Goal: Transaction & Acquisition: Purchase product/service

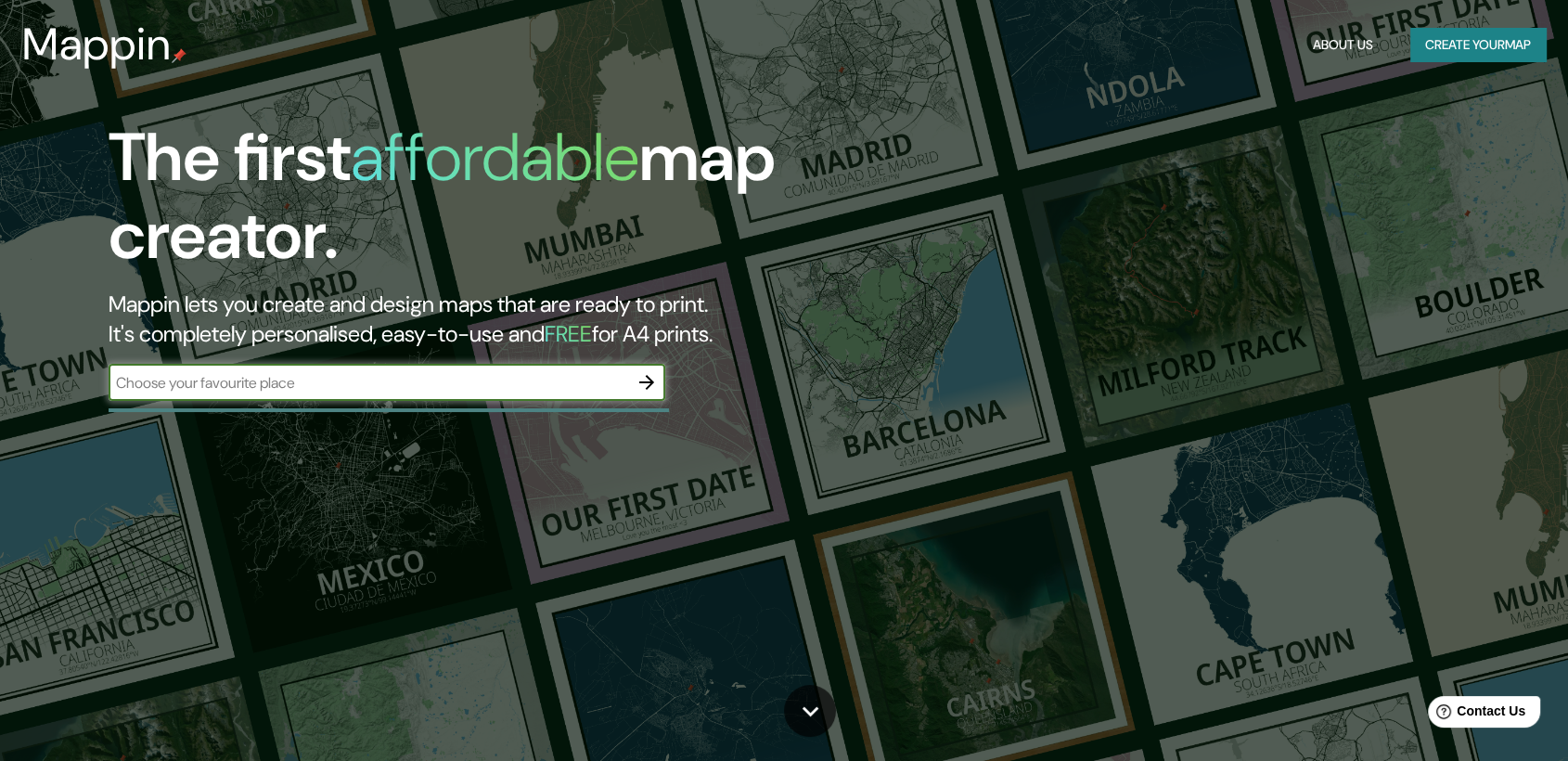
click at [312, 384] on input "text" at bounding box center [368, 382] width 520 height 22
click at [305, 403] on div "​" at bounding box center [386, 384] width 556 height 41
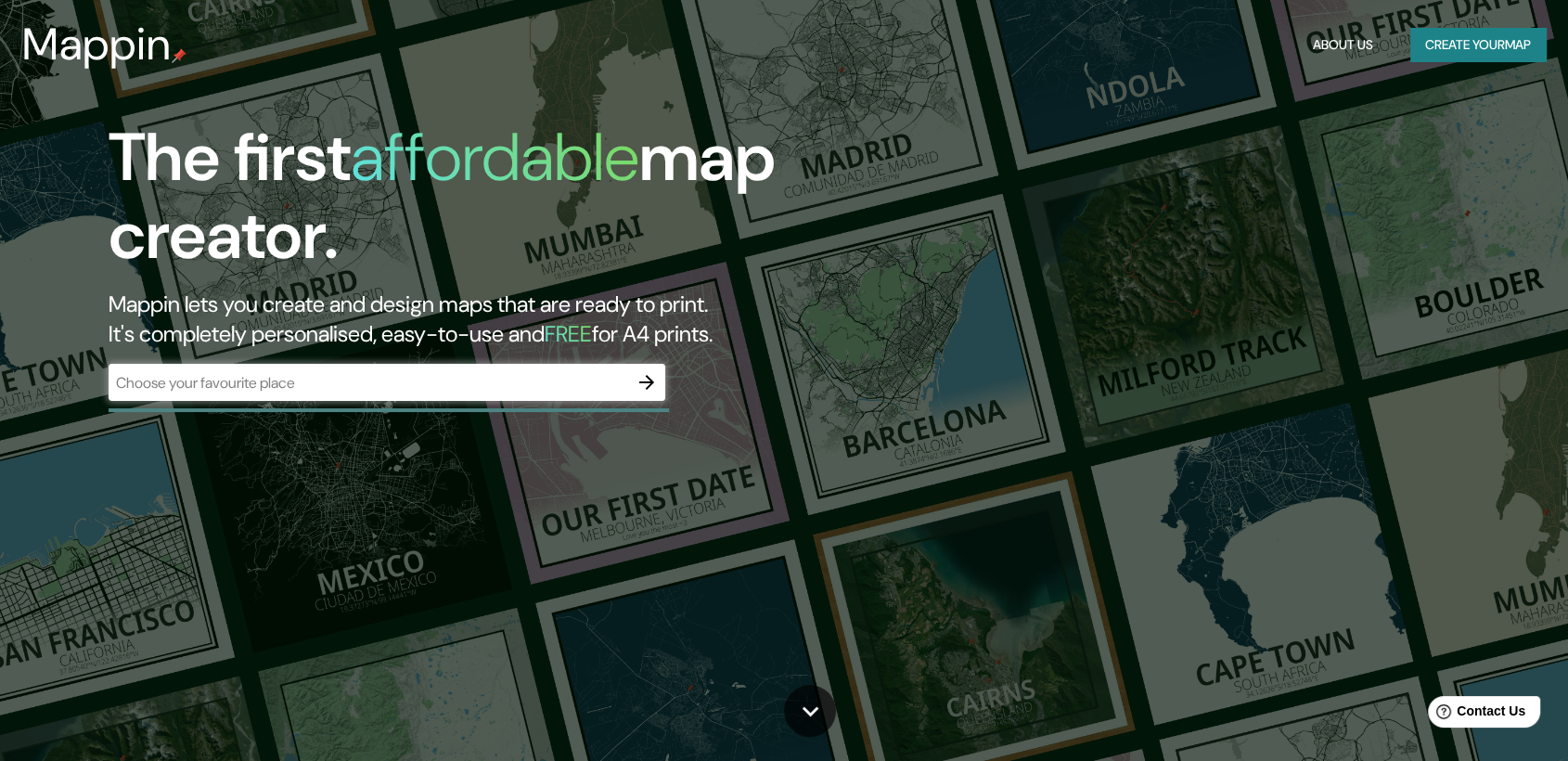
click at [297, 381] on input "text" at bounding box center [368, 382] width 520 height 22
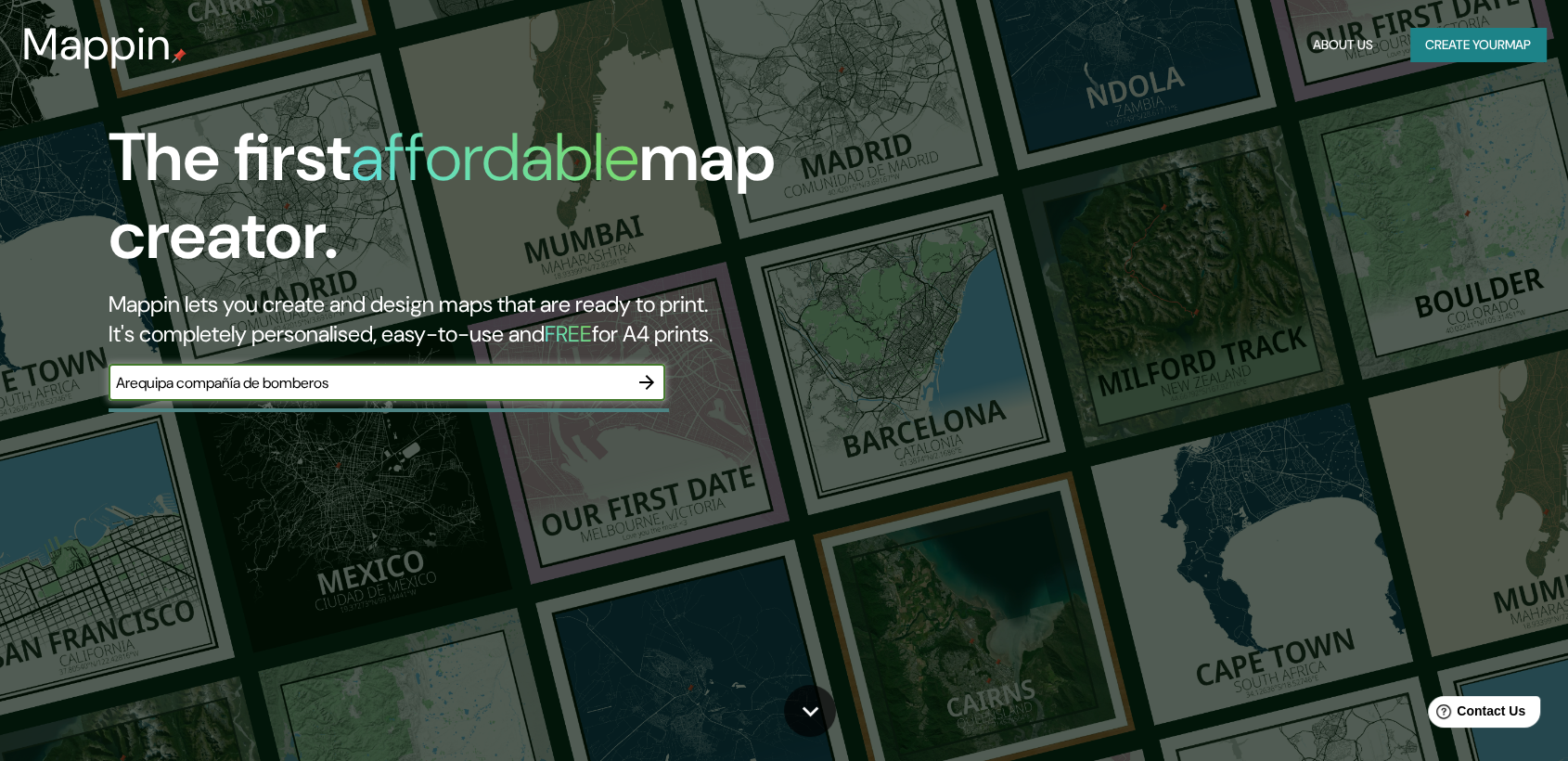
type input "Arequipa compañía de bomberos"
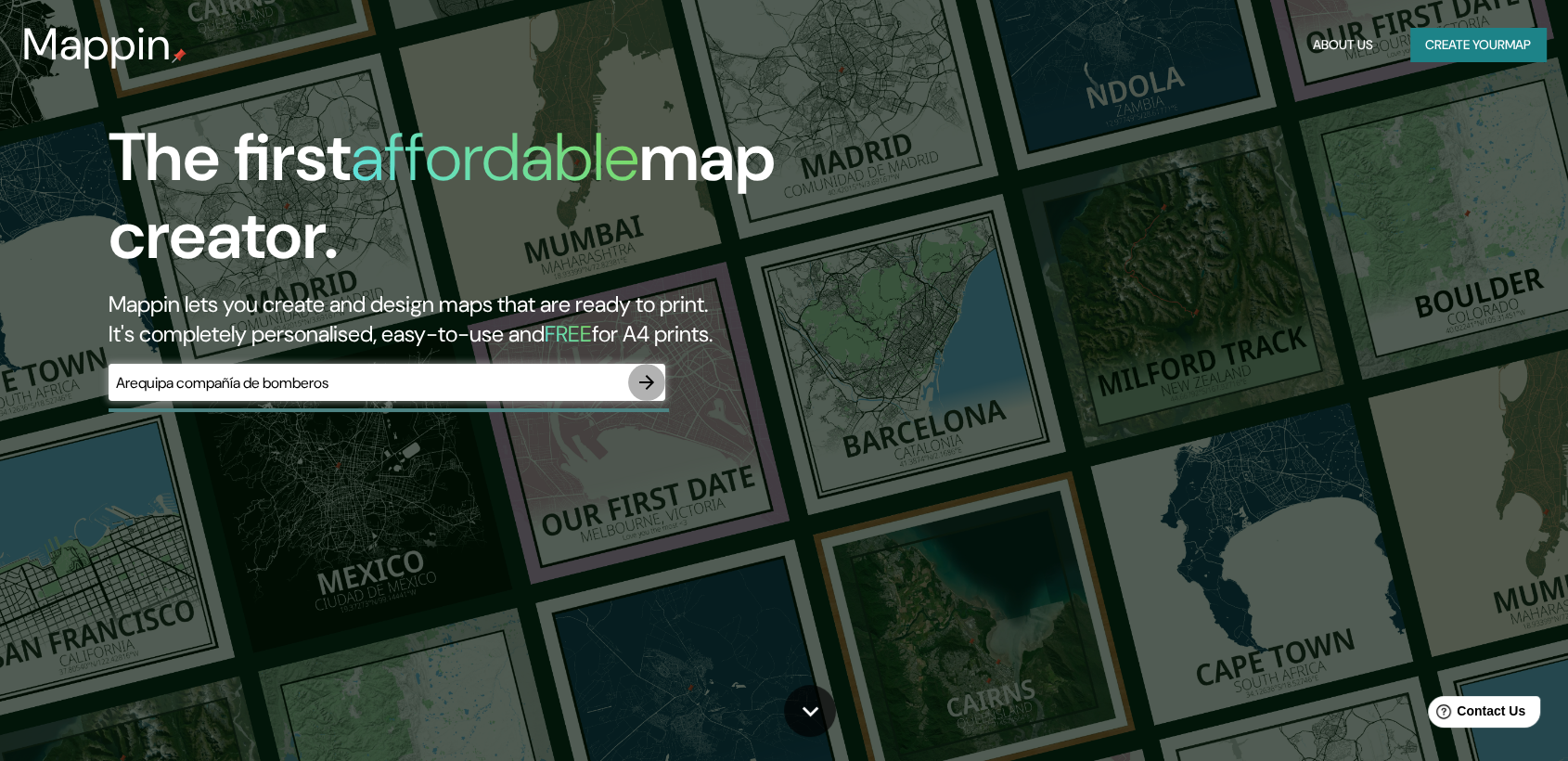
click at [631, 380] on button "button" at bounding box center [647, 382] width 37 height 37
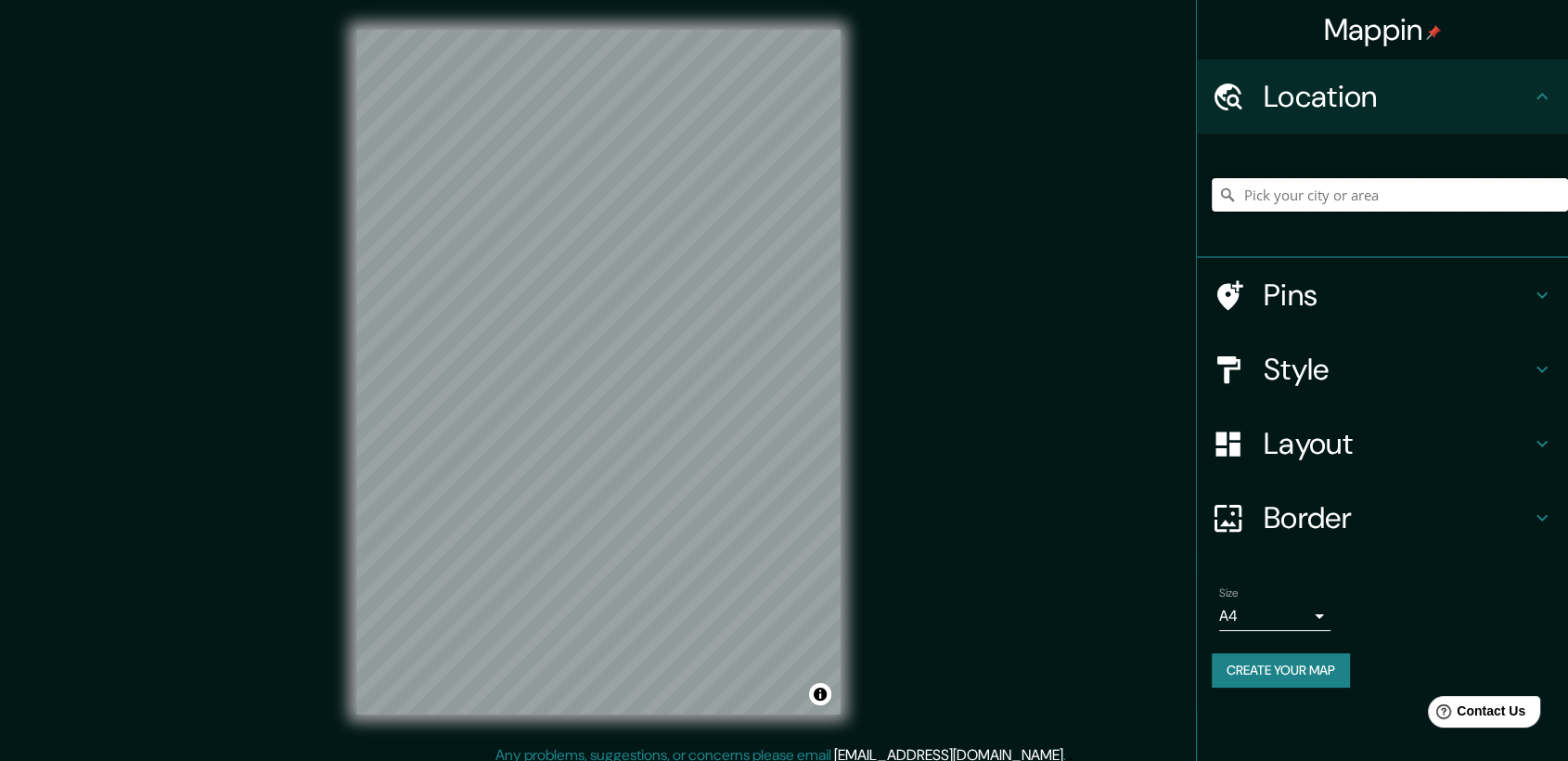
click at [851, 193] on input "Pick your city or area" at bounding box center [1390, 195] width 356 height 33
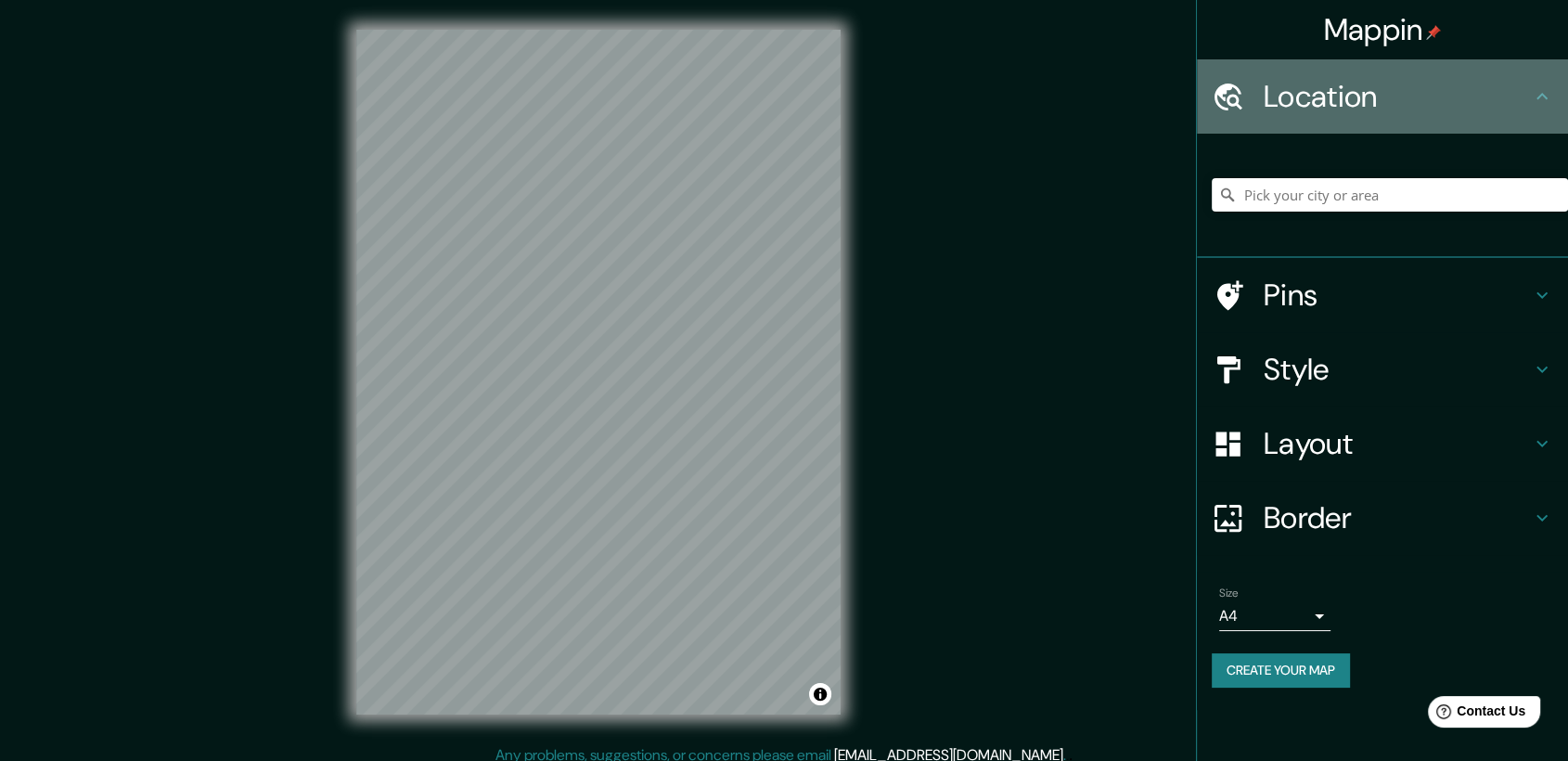
click at [851, 94] on h4 "Location" at bounding box center [1398, 96] width 267 height 37
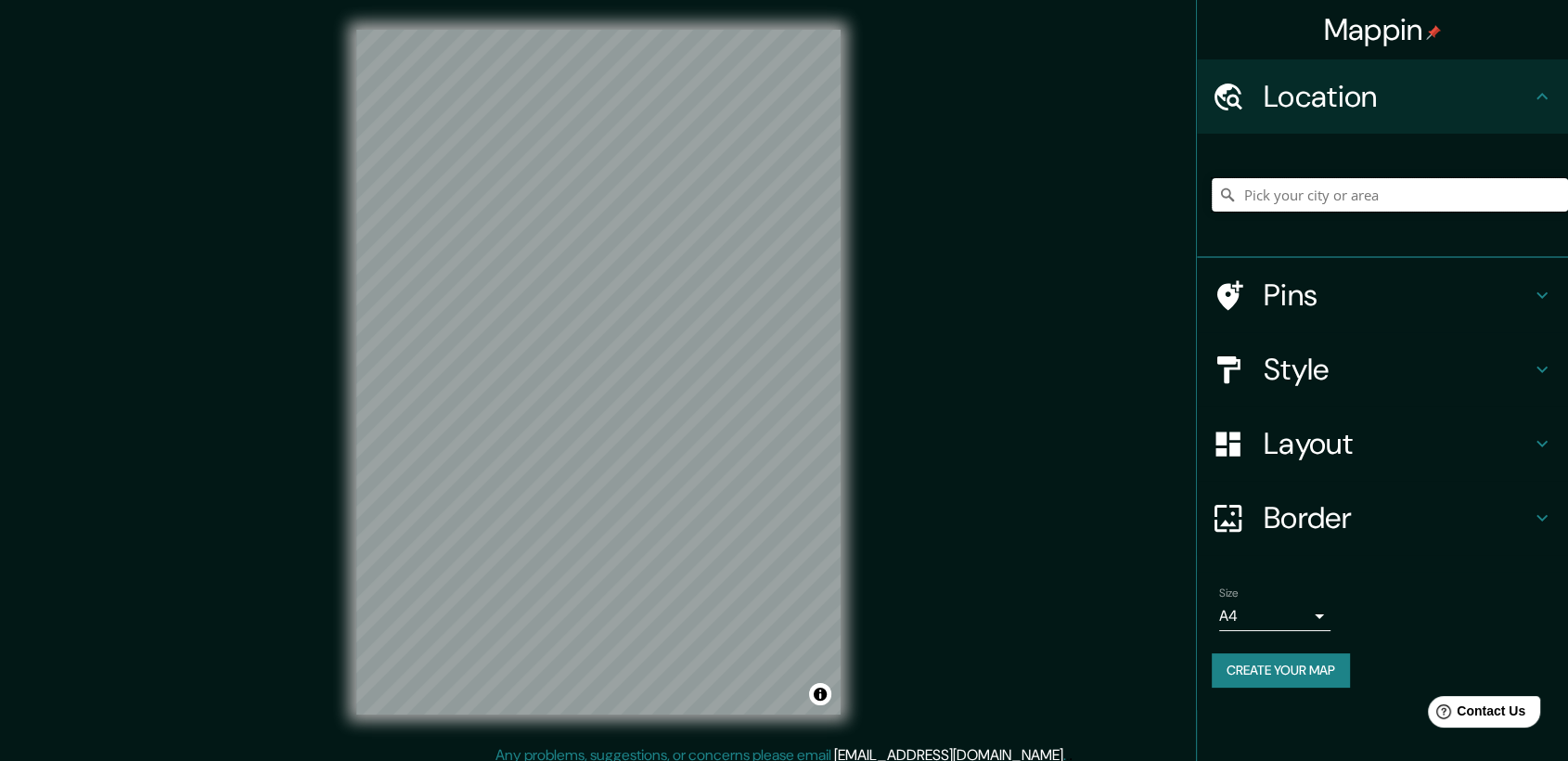
click at [851, 195] on input "Pick your city or area" at bounding box center [1390, 195] width 356 height 33
click at [851, 358] on h4 "Style" at bounding box center [1398, 370] width 267 height 37
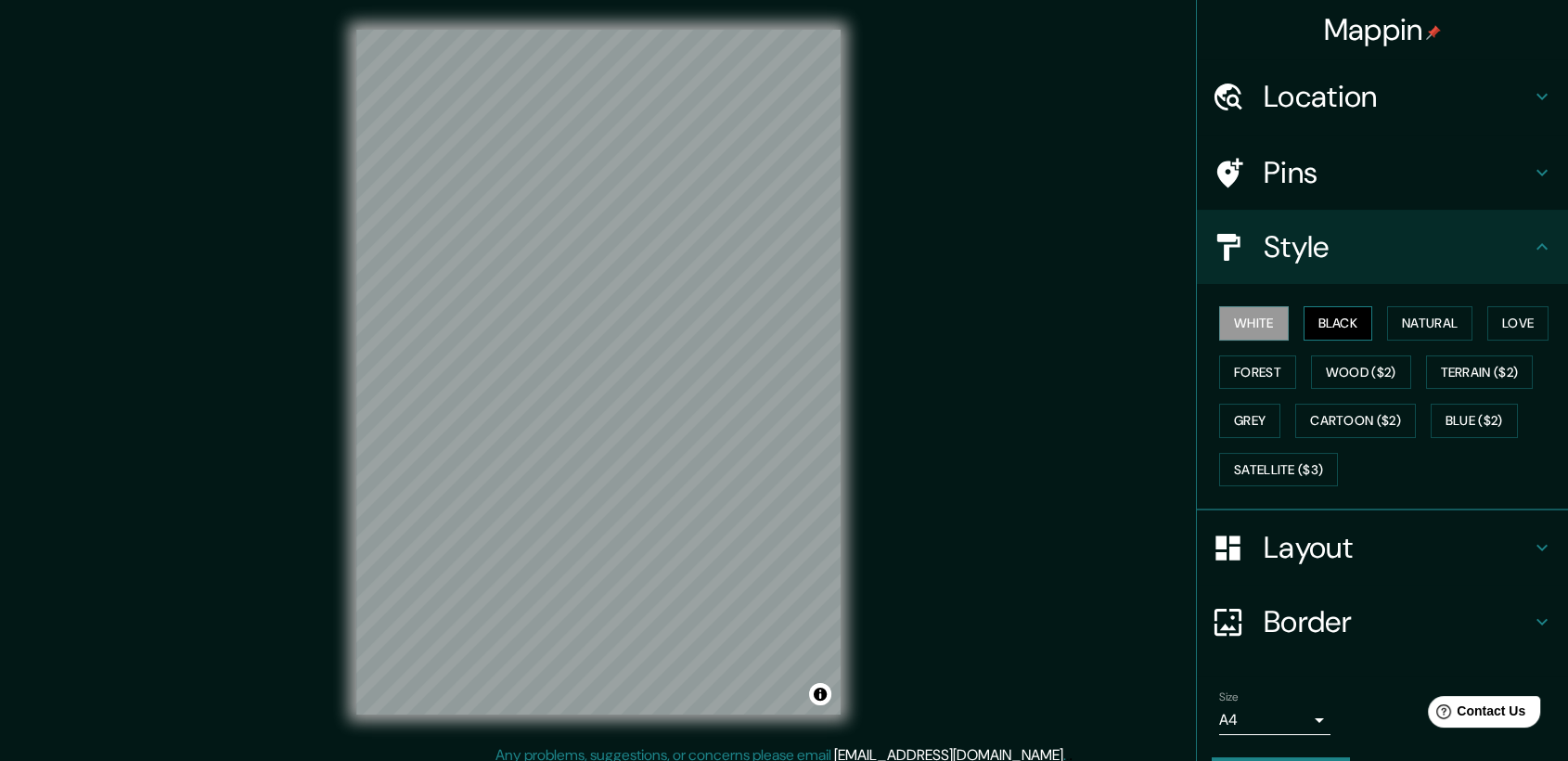
click at [851, 318] on button "Black" at bounding box center [1338, 322] width 70 height 34
click at [851, 331] on button "Natural" at bounding box center [1429, 322] width 86 height 34
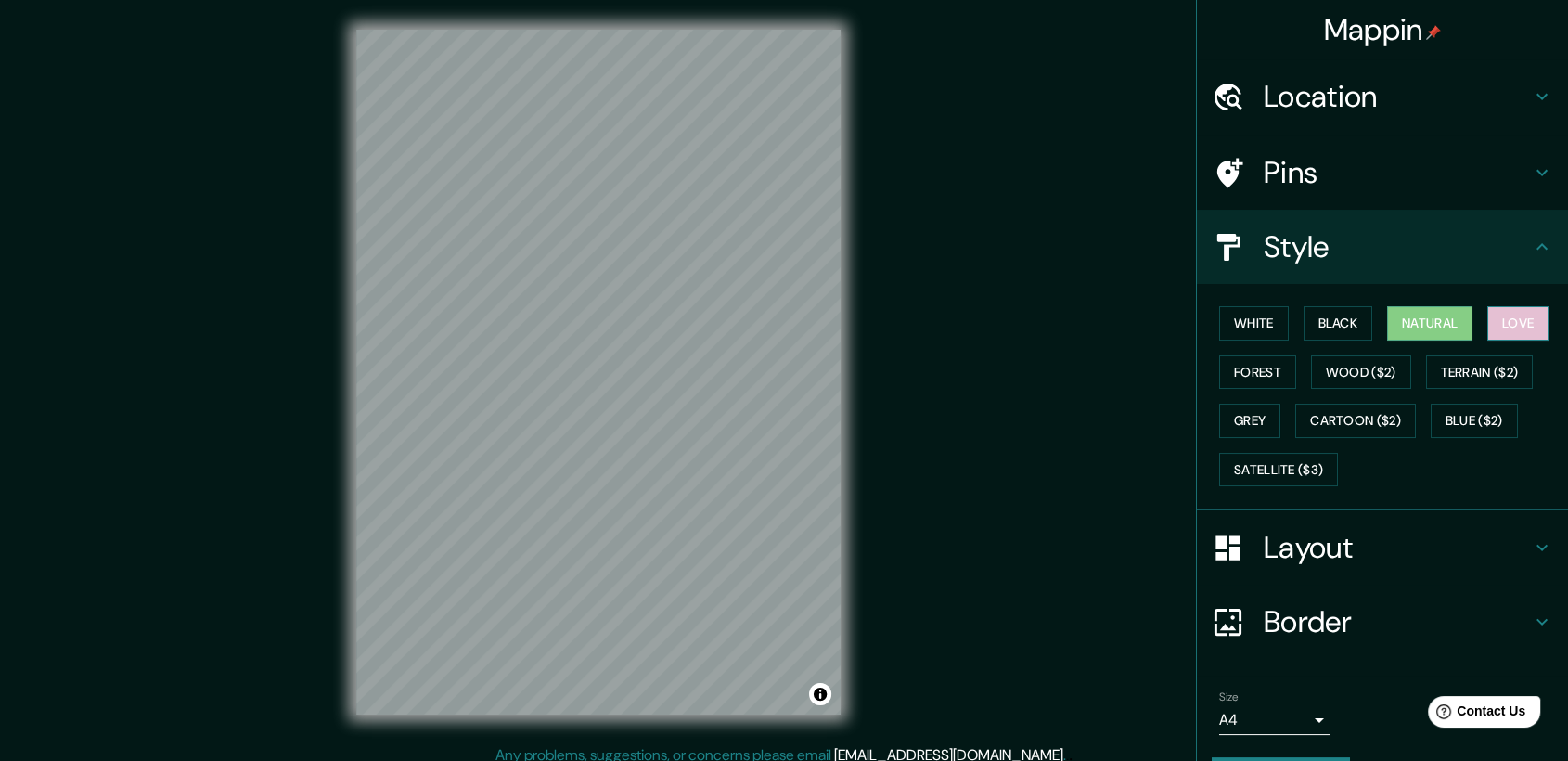
click at [851, 330] on button "Love" at bounding box center [1518, 322] width 61 height 34
click at [851, 373] on button "Forest" at bounding box center [1257, 373] width 77 height 34
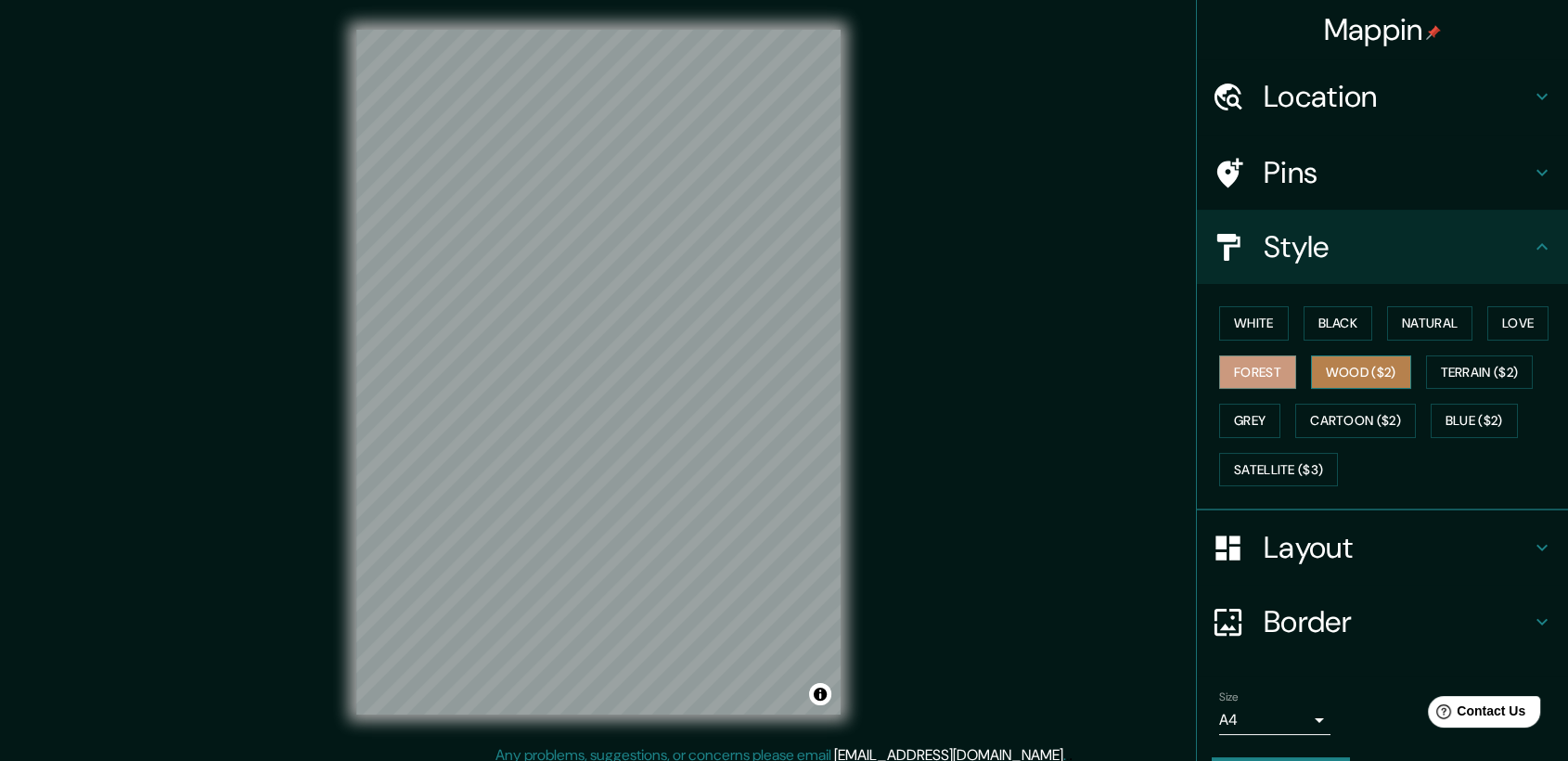
click at [851, 376] on button "Wood ($2)" at bounding box center [1362, 373] width 100 height 34
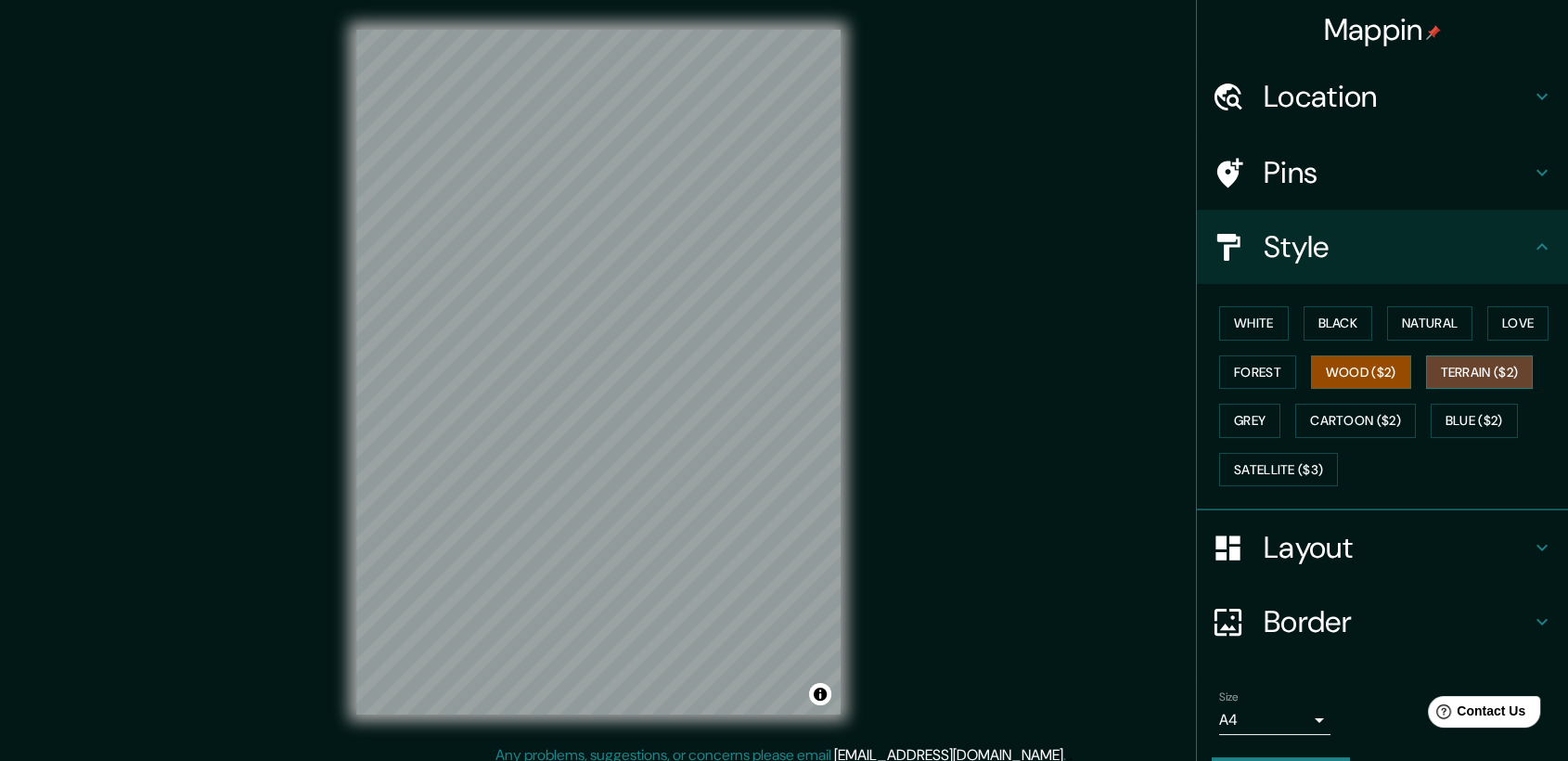
click at [851, 376] on button "Terrain ($2)" at bounding box center [1480, 373] width 107 height 34
click at [851, 377] on button "Wood ($2)" at bounding box center [1362, 373] width 100 height 34
click at [851, 411] on button "Grey" at bounding box center [1249, 421] width 61 height 34
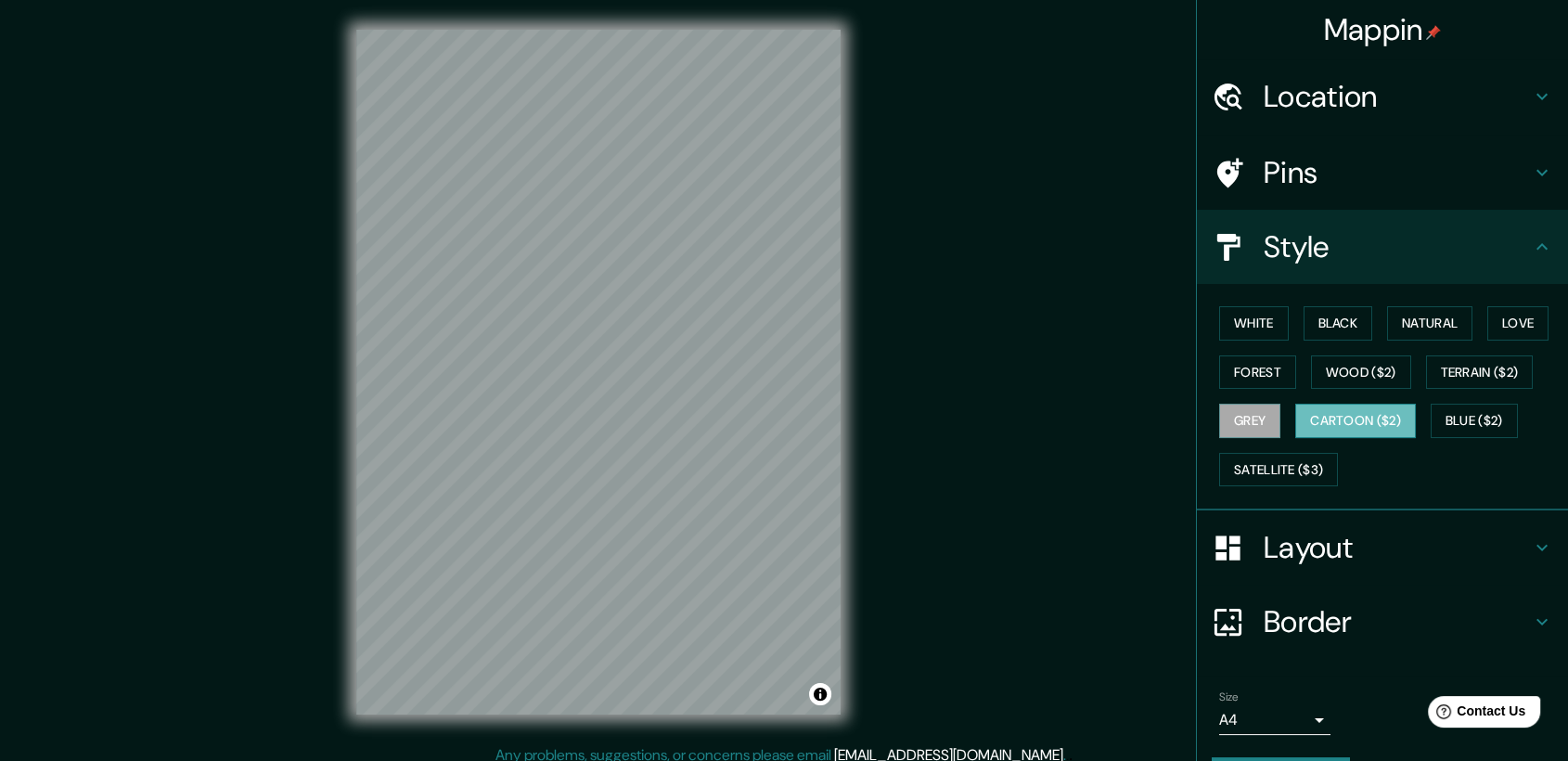
click at [851, 425] on button "Cartoon ($2)" at bounding box center [1356, 421] width 121 height 34
click at [851, 97] on h4 "Location" at bounding box center [1398, 96] width 267 height 37
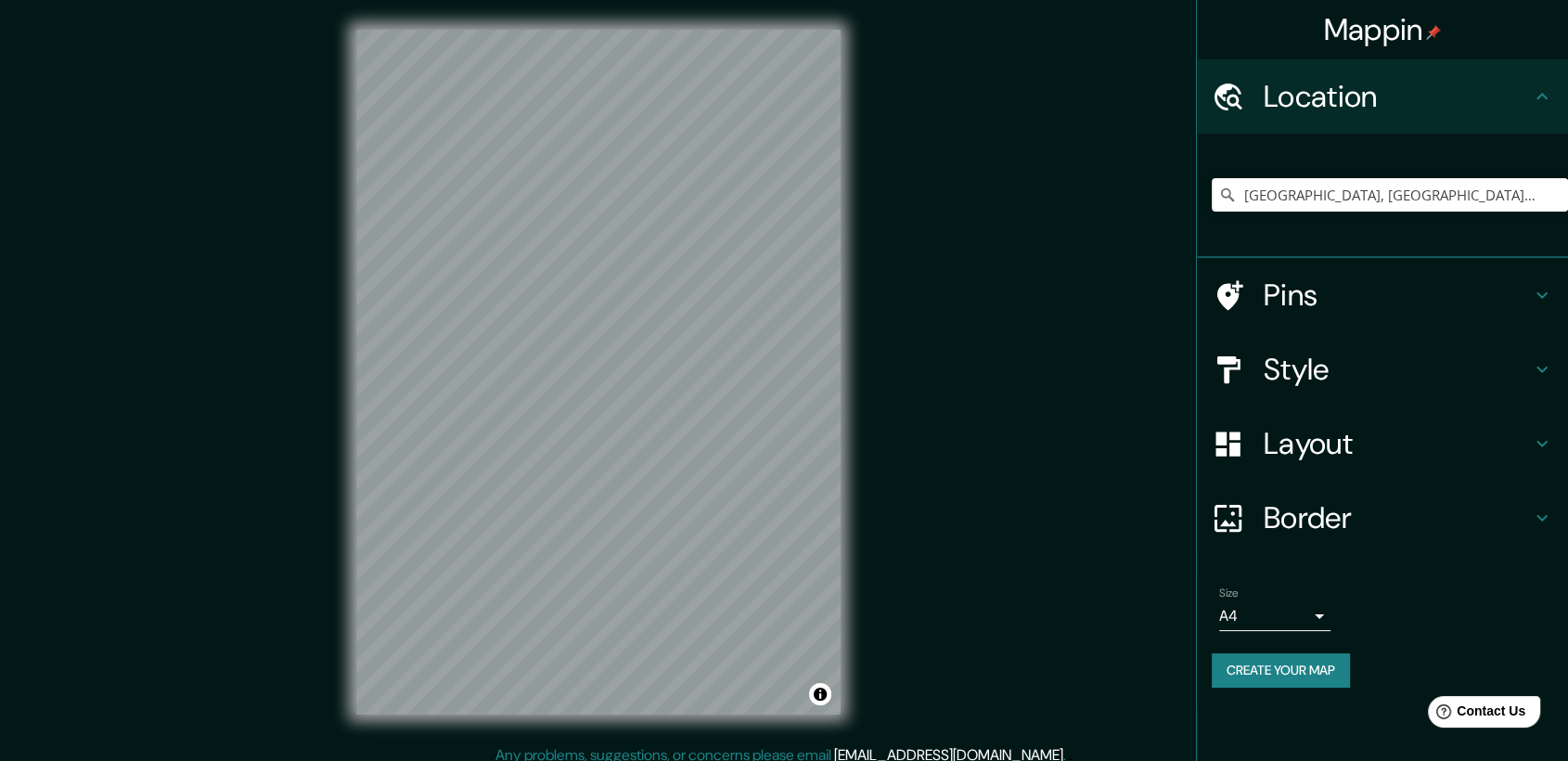
click at [851, 312] on h4 "Pins" at bounding box center [1398, 295] width 267 height 37
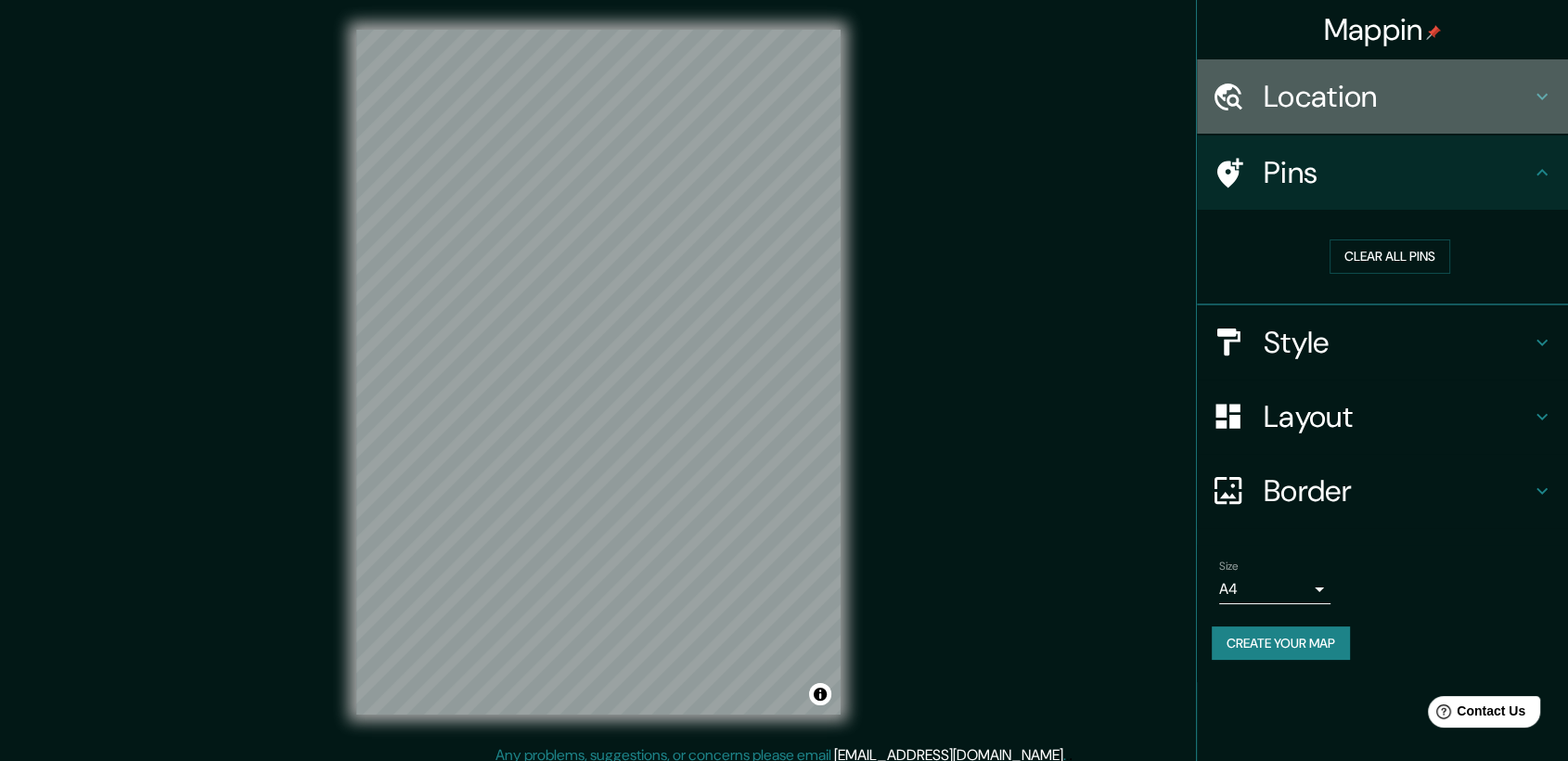
click at [851, 113] on h4 "Location" at bounding box center [1398, 96] width 267 height 37
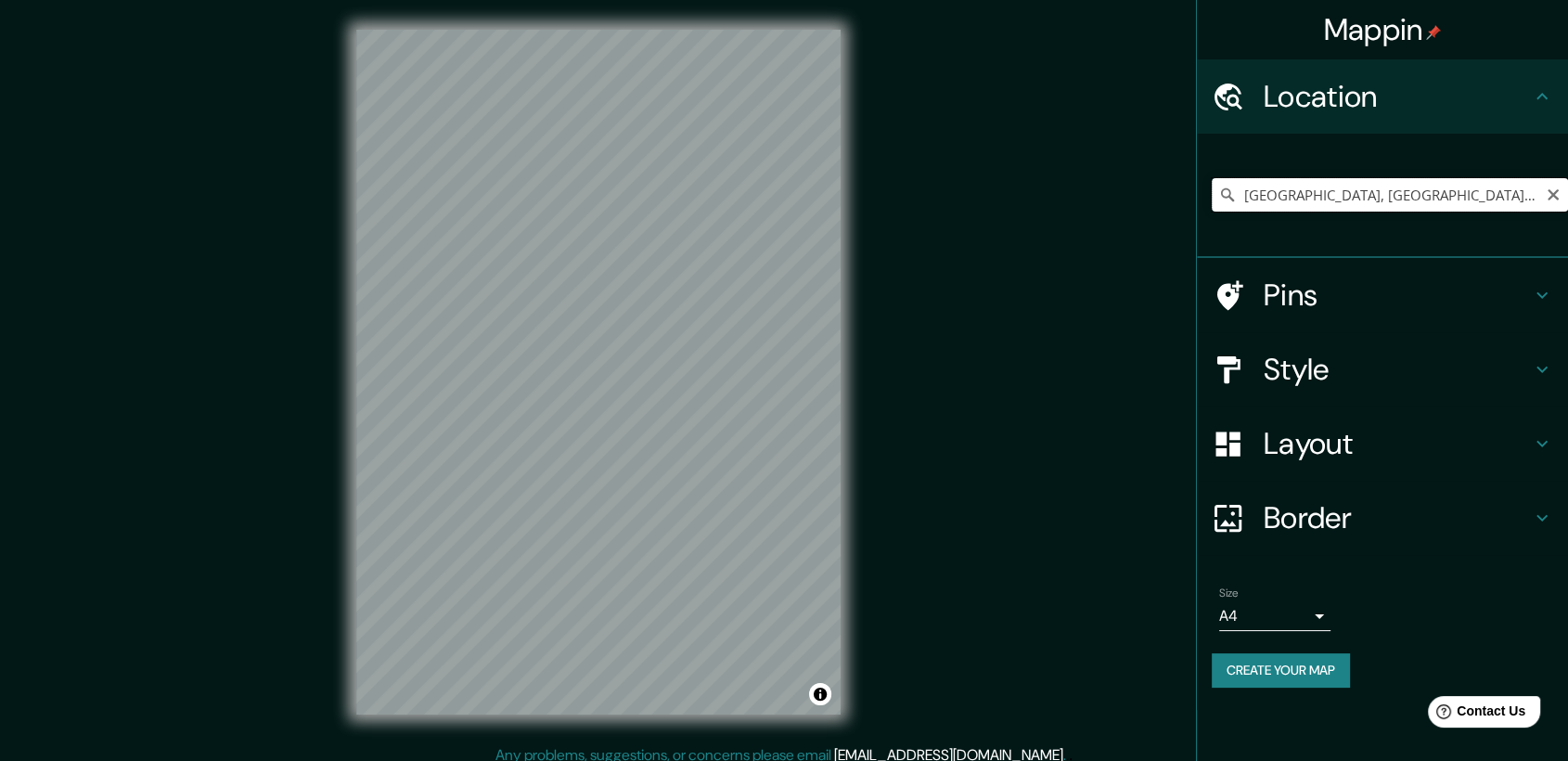
click at [851, 203] on input "[GEOGRAPHIC_DATA], [GEOGRAPHIC_DATA], [GEOGRAPHIC_DATA]" at bounding box center [1390, 195] width 356 height 33
drag, startPoint x: 1312, startPoint y: 200, endPoint x: 1582, endPoint y: 209, distance: 270.1
click at [851, 209] on html "Mappin Location [GEOGRAPHIC_DATA], [GEOGRAPHIC_DATA], [GEOGRAPHIC_DATA] Pins St…" at bounding box center [784, 380] width 1568 height 761
click at [851, 191] on input "[GEOGRAPHIC_DATA], [GEOGRAPHIC_DATA], [GEOGRAPHIC_DATA]" at bounding box center [1390, 195] width 356 height 33
drag, startPoint x: 1450, startPoint y: 191, endPoint x: 1169, endPoint y: 184, distance: 281.1
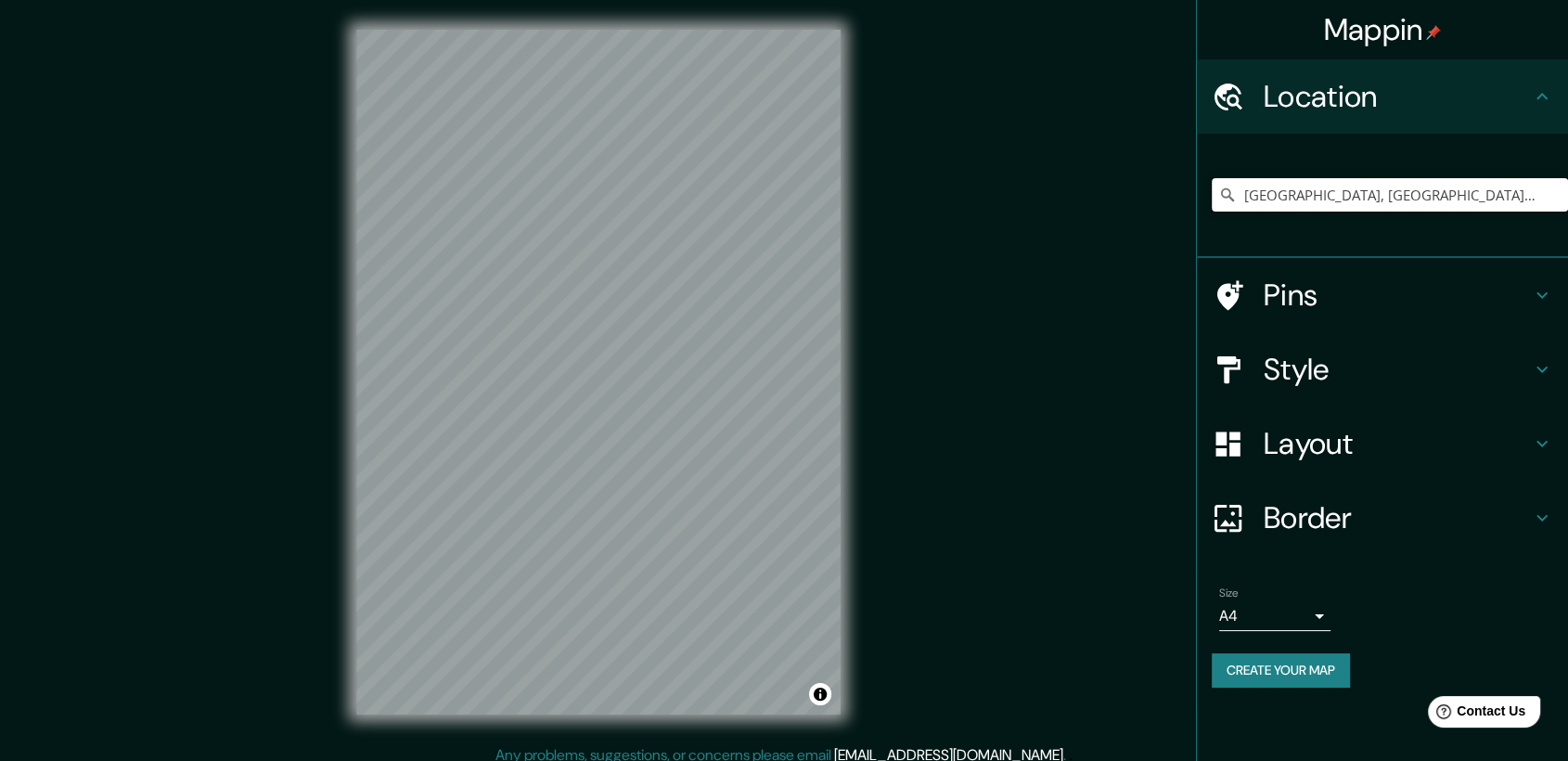
click at [851, 184] on div "Mappin Location [GEOGRAPHIC_DATA], [GEOGRAPHIC_DATA], [GEOGRAPHIC_DATA] [GEOGRA…" at bounding box center [784, 386] width 1568 height 774
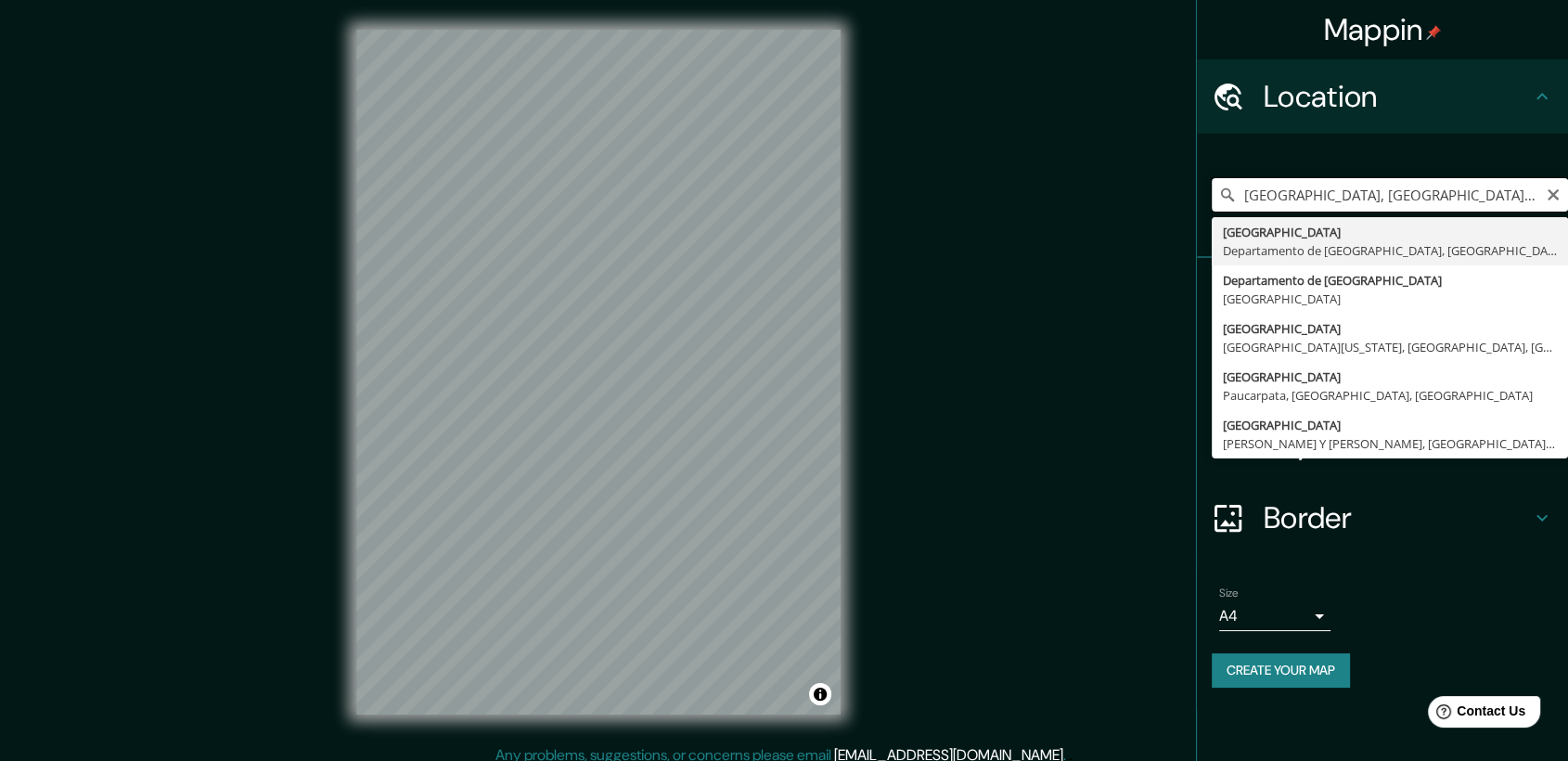
drag, startPoint x: 1314, startPoint y: 198, endPoint x: 1534, endPoint y: 200, distance: 220.0
click at [851, 200] on input "[GEOGRAPHIC_DATA], [GEOGRAPHIC_DATA], [GEOGRAPHIC_DATA]" at bounding box center [1390, 195] width 356 height 33
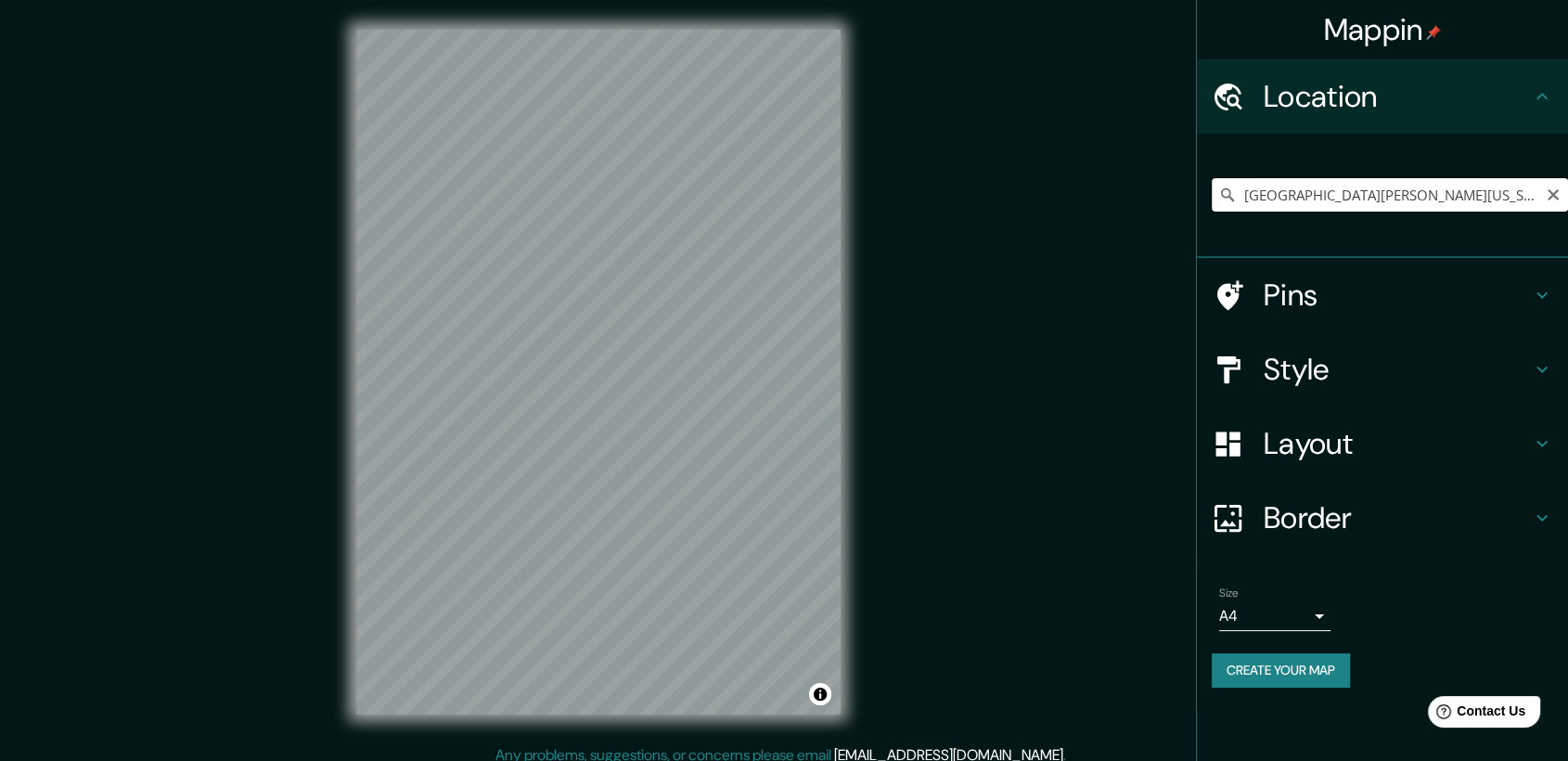
click at [851, 205] on input "[GEOGRAPHIC_DATA][PERSON_NAME][US_STATE], [GEOGRAPHIC_DATA]" at bounding box center [1390, 195] width 356 height 33
click at [851, 193] on input "[GEOGRAPHIC_DATA], [GEOGRAPHIC_DATA], [GEOGRAPHIC_DATA]" at bounding box center [1390, 195] width 356 height 33
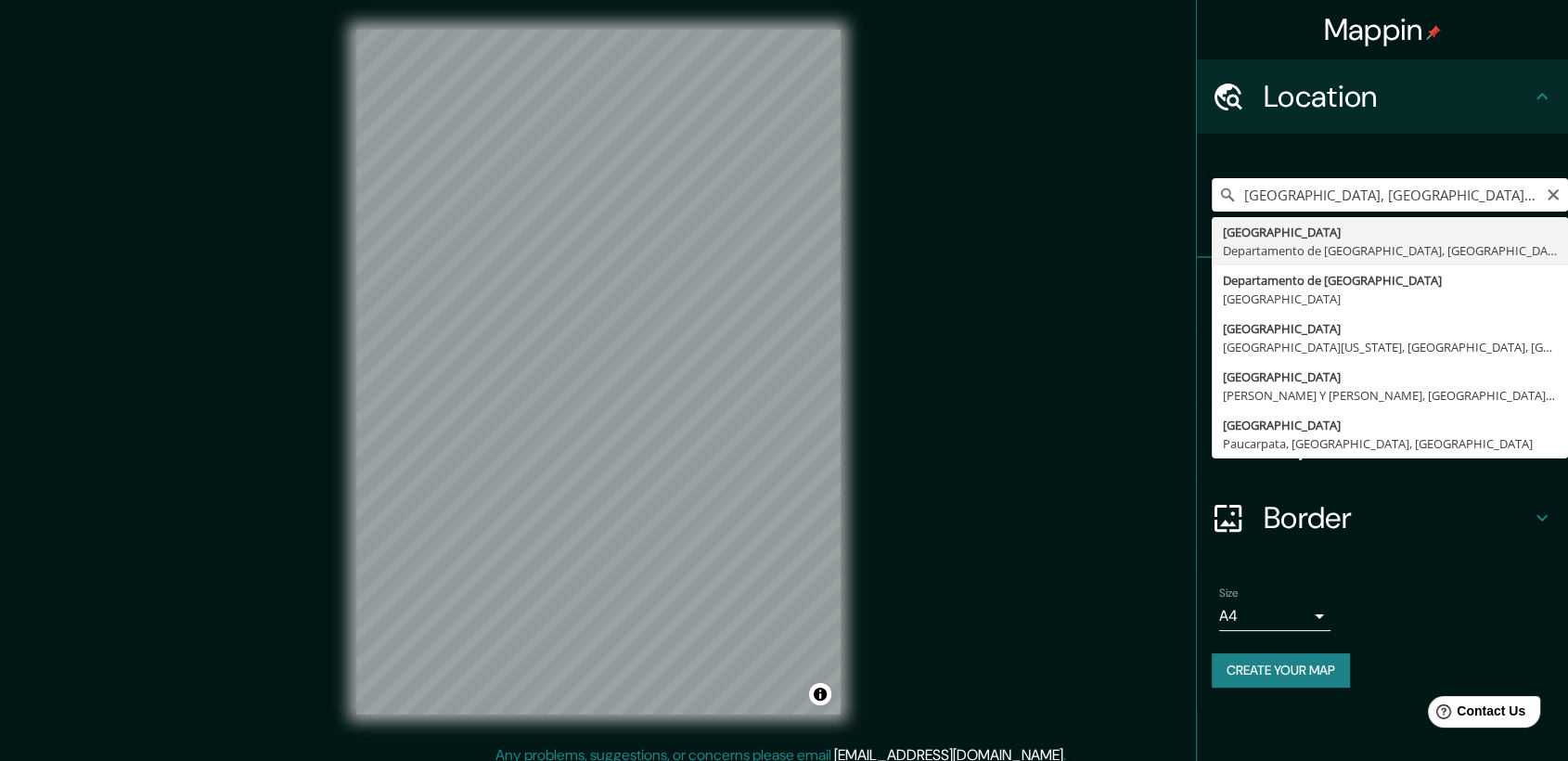
drag, startPoint x: 1530, startPoint y: 200, endPoint x: 1312, endPoint y: 208, distance: 218.1
click at [851, 208] on input "[GEOGRAPHIC_DATA], [GEOGRAPHIC_DATA], [GEOGRAPHIC_DATA]" at bounding box center [1390, 195] width 356 height 33
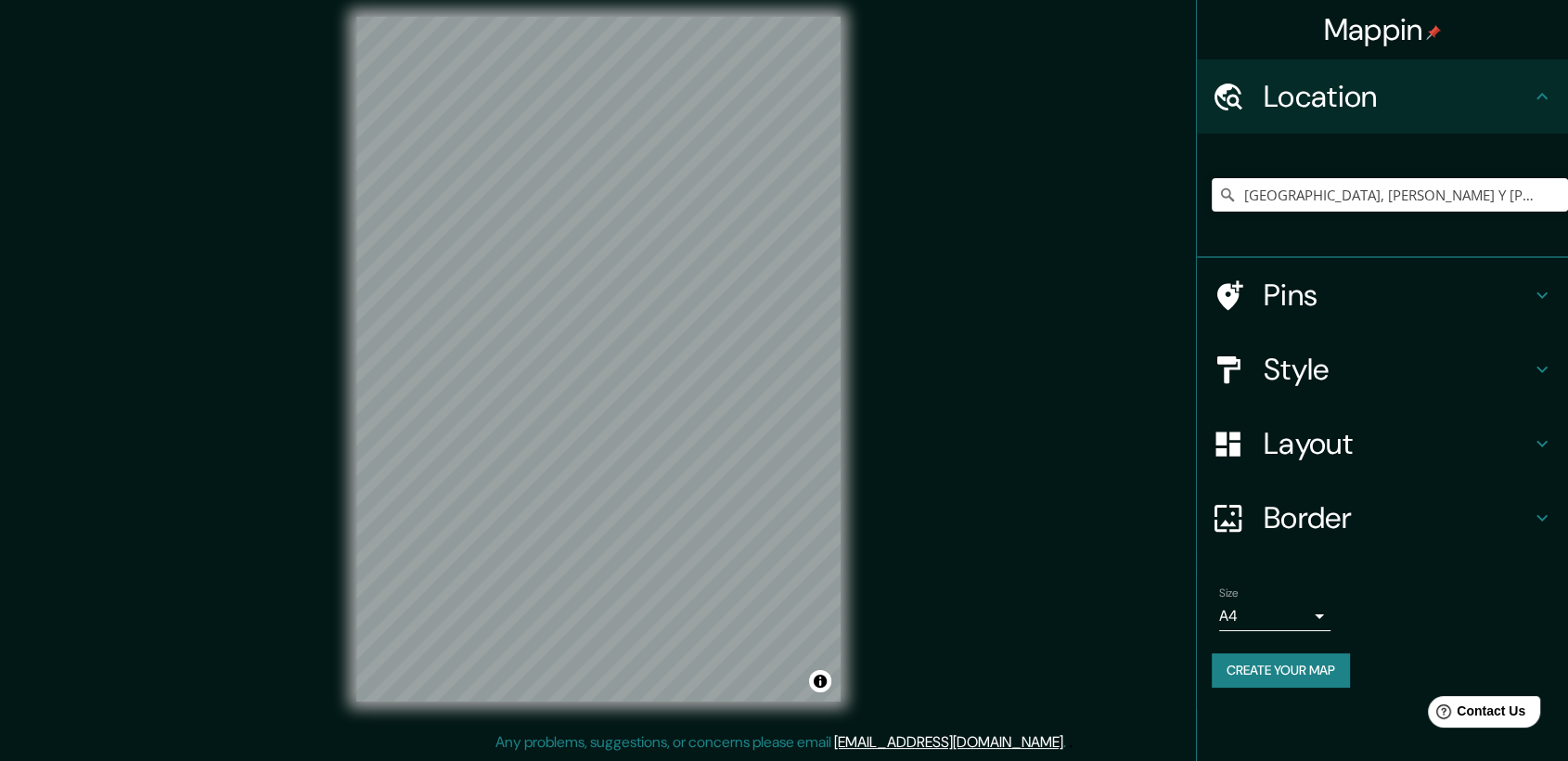
click at [832, 741] on div "Mappin Location [GEOGRAPHIC_DATA], [PERSON_NAME] Y [PERSON_NAME], [GEOGRAPHIC_D…" at bounding box center [784, 374] width 1568 height 774
click at [574, 400] on div "© Mapbox © OpenStreetMap Improve this map" at bounding box center [598, 359] width 544 height 744
click at [851, 200] on input "[GEOGRAPHIC_DATA], [PERSON_NAME] Y [PERSON_NAME], [GEOGRAPHIC_DATA], [GEOGRAPHI…" at bounding box center [1390, 195] width 356 height 33
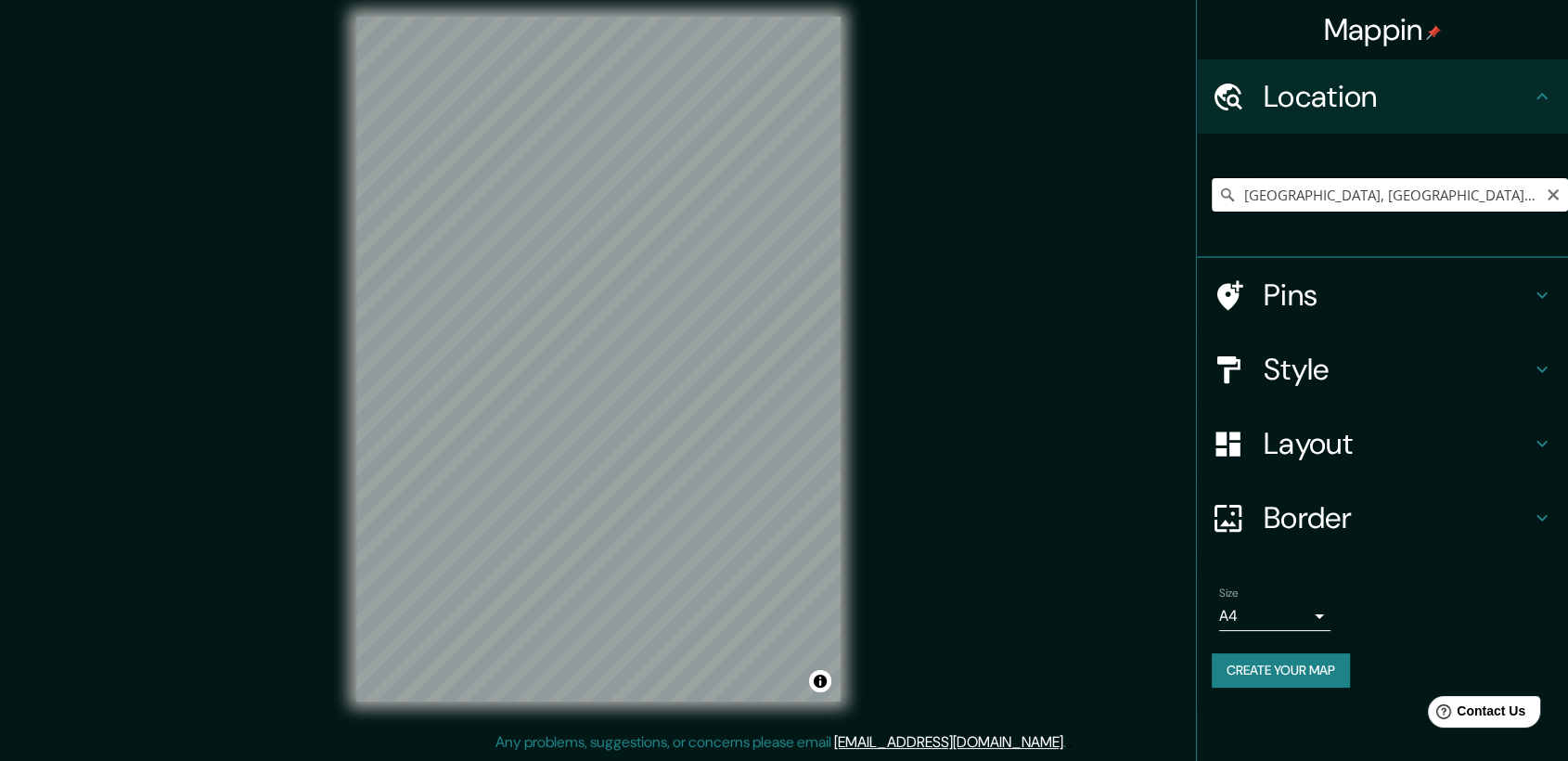
click at [851, 180] on input "[GEOGRAPHIC_DATA], [GEOGRAPHIC_DATA], [GEOGRAPHIC_DATA]" at bounding box center [1390, 195] width 356 height 33
drag, startPoint x: 1535, startPoint y: 194, endPoint x: 1474, endPoint y: 202, distance: 61.5
click at [851, 202] on input "[GEOGRAPHIC_DATA], [GEOGRAPHIC_DATA], [GEOGRAPHIC_DATA]" at bounding box center [1390, 195] width 356 height 33
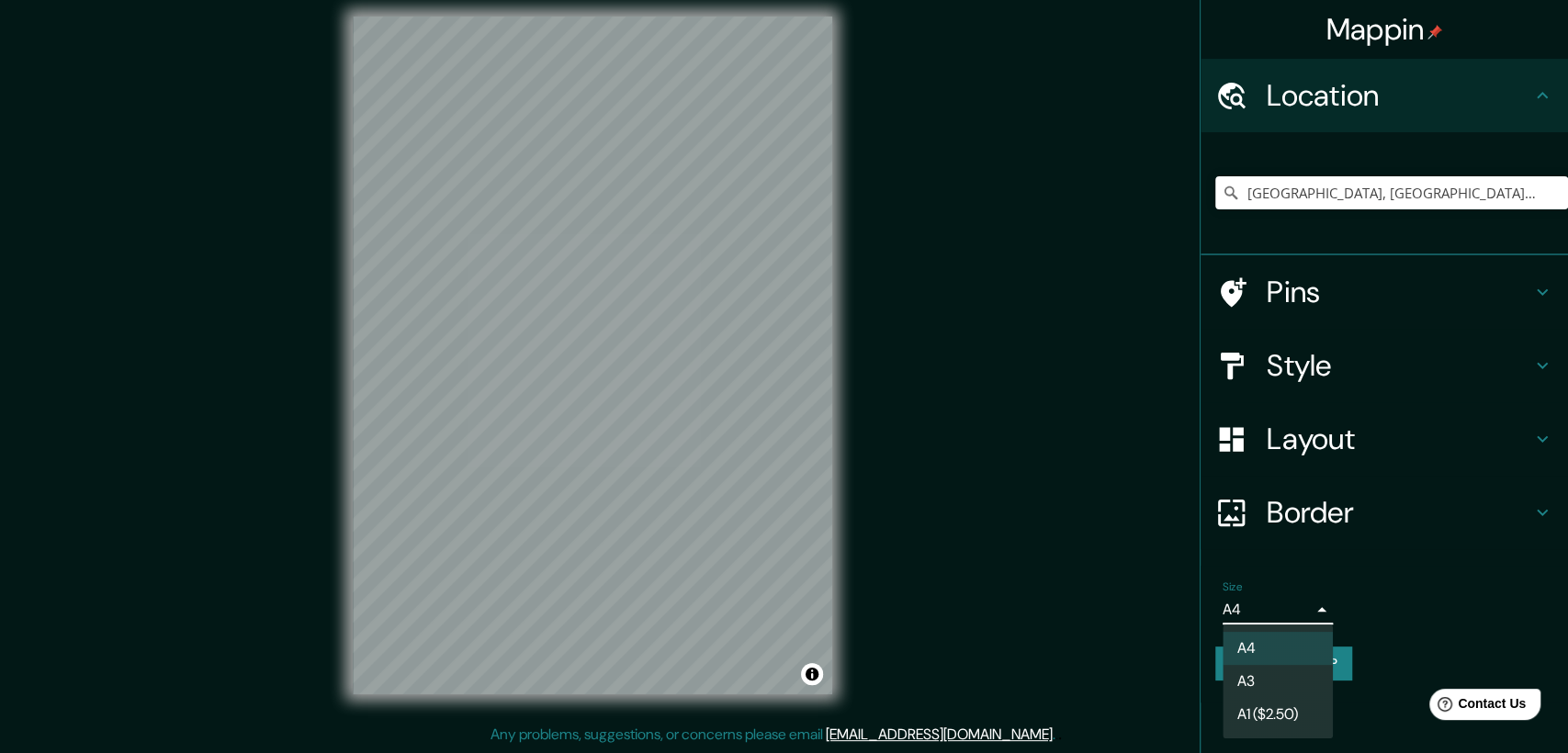
click at [843, 610] on body "Mappin Location [GEOGRAPHIC_DATA], [GEOGRAPHIC_DATA], [GEOGRAPHIC_DATA] [GEOGRA…" at bounding box center [784, 364] width 1568 height 753
click at [843, 610] on div at bounding box center [784, 376] width 1568 height 753
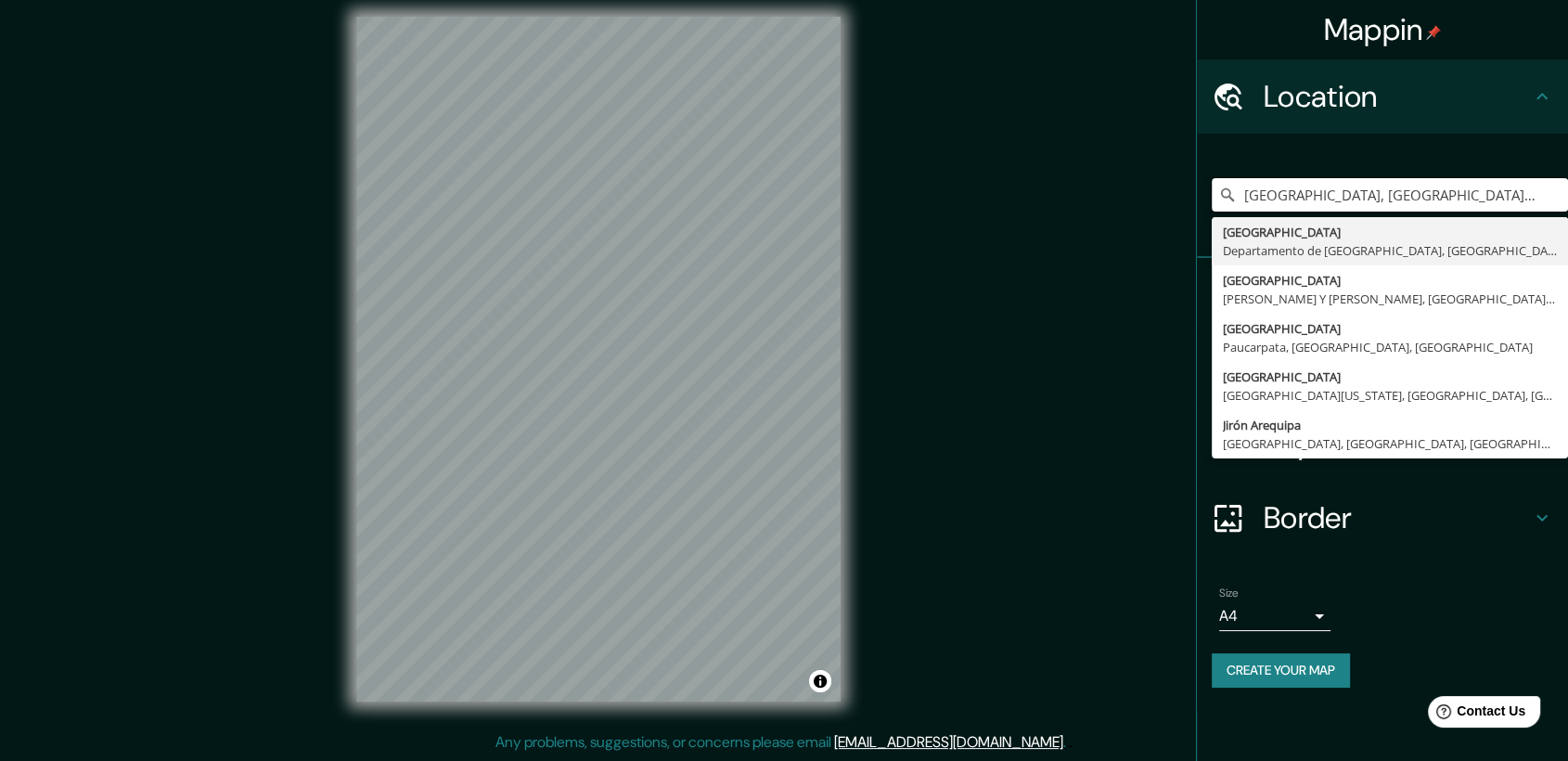
drag, startPoint x: 1325, startPoint y: 190, endPoint x: 1582, endPoint y: 189, distance: 257.0
click at [851, 189] on html "Mappin Location [GEOGRAPHIC_DATA], [GEOGRAPHIC_DATA], [GEOGRAPHIC_DATA] [GEOGRA…" at bounding box center [784, 368] width 1568 height 761
drag, startPoint x: 1329, startPoint y: 176, endPoint x: 1349, endPoint y: 190, distance: 24.4
click at [851, 190] on input "Arequipa, [GEOGRAPHIC_DATA]" at bounding box center [1390, 195] width 356 height 33
drag, startPoint x: 1350, startPoint y: 190, endPoint x: 1453, endPoint y: 195, distance: 103.1
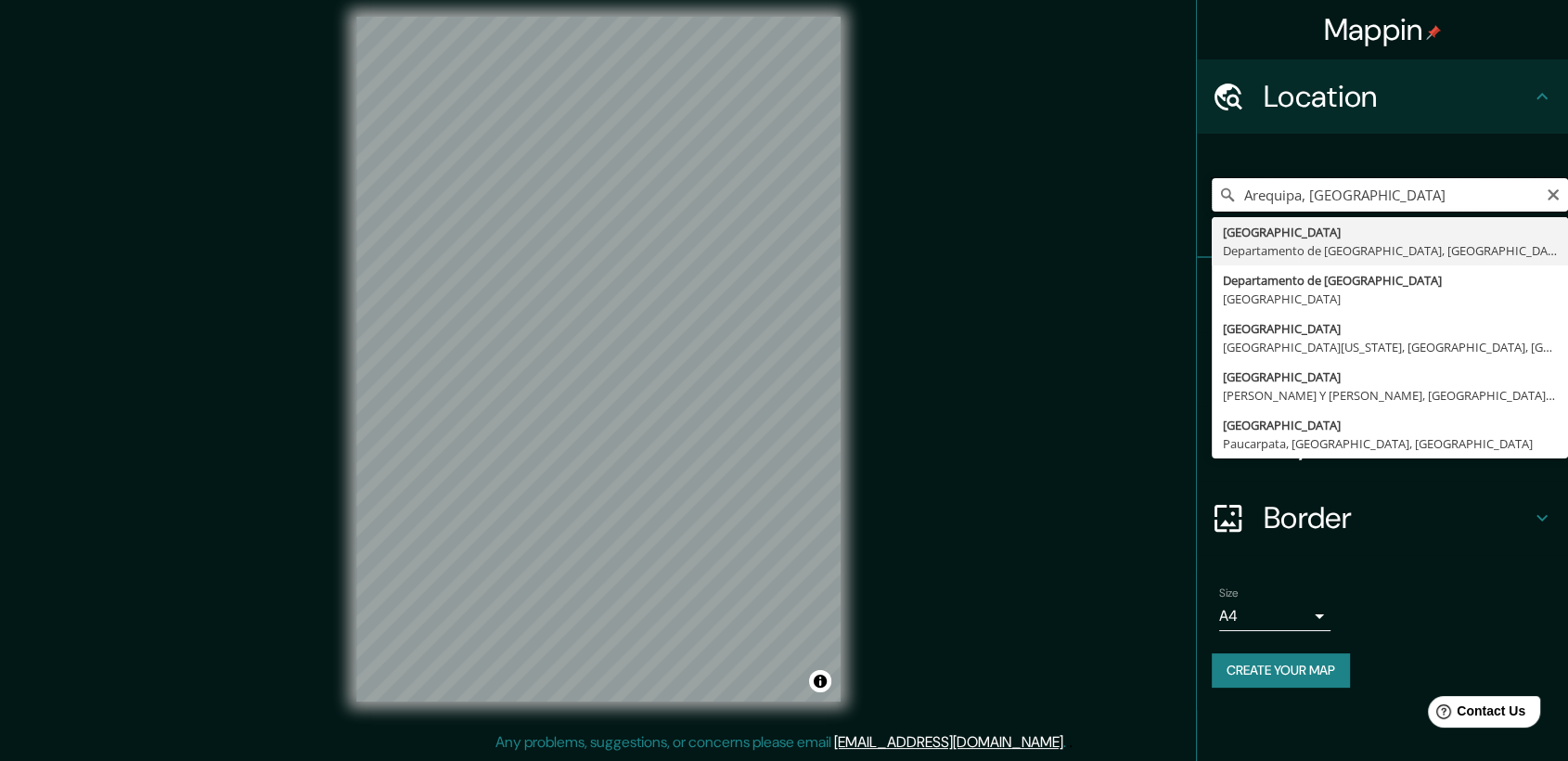
click at [851, 195] on input "Arequipa, [GEOGRAPHIC_DATA]" at bounding box center [1390, 195] width 356 height 33
click at [851, 198] on input "Arequipa, [GEOGRAPHIC_DATA]" at bounding box center [1390, 195] width 356 height 33
drag, startPoint x: 1308, startPoint y: 196, endPoint x: 1003, endPoint y: 184, distance: 305.2
click at [851, 182] on div "Mappin Location [GEOGRAPHIC_DATA], [GEOGRAPHIC_DATA] [GEOGRAPHIC_DATA] Departam…" at bounding box center [784, 374] width 1568 height 774
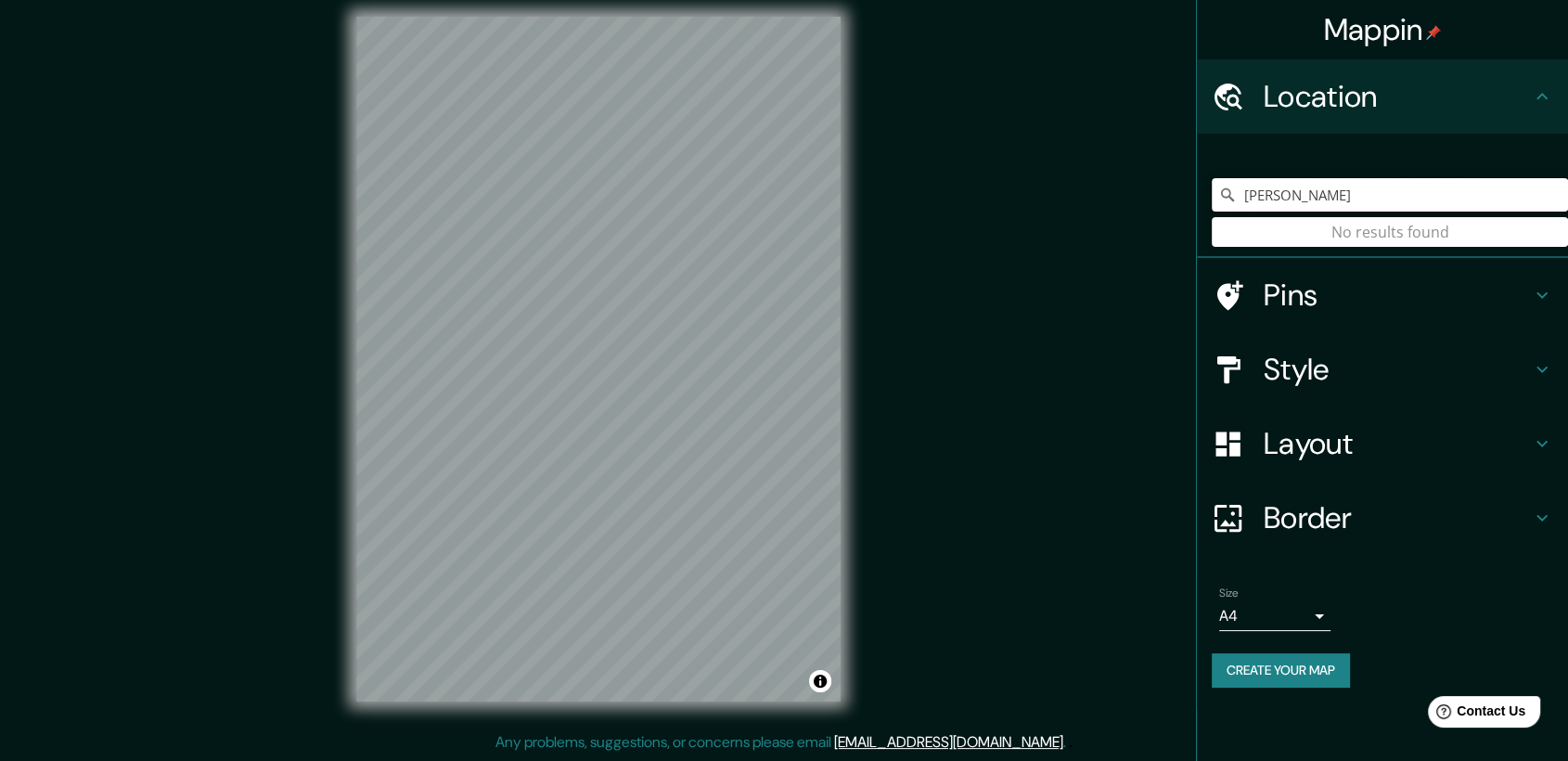
click at [851, 202] on input "[PERSON_NAME]" at bounding box center [1390, 195] width 356 height 33
drag, startPoint x: 1344, startPoint y: 201, endPoint x: 1329, endPoint y: 201, distance: 15.0
click at [851, 201] on input "[PERSON_NAME]" at bounding box center [1390, 195] width 356 height 33
click at [851, 196] on input "[PERSON_NAME]" at bounding box center [1390, 195] width 356 height 33
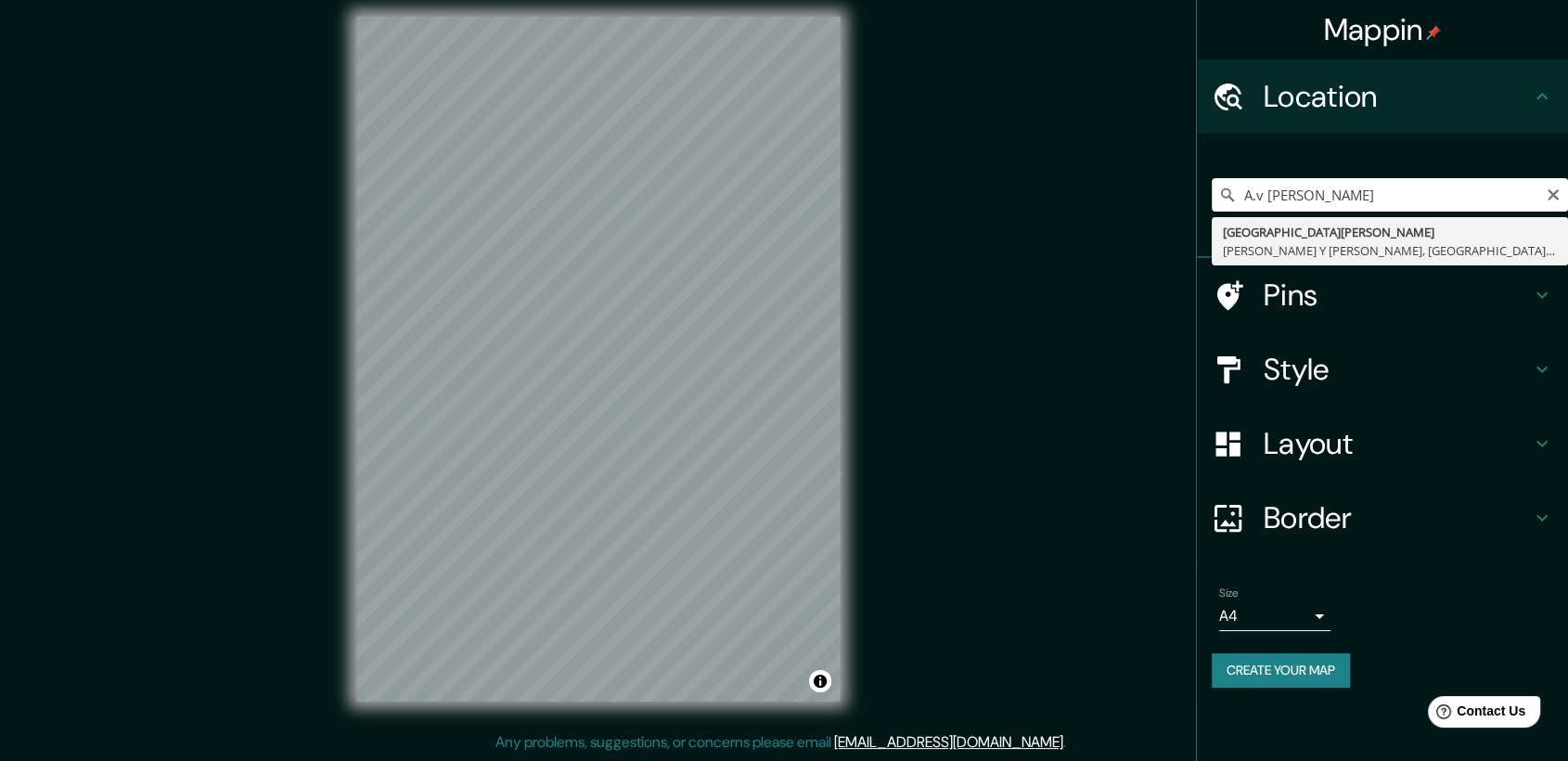
type input "[GEOGRAPHIC_DATA][PERSON_NAME], [PERSON_NAME] Y [PERSON_NAME], [GEOGRAPHIC_DATA…"
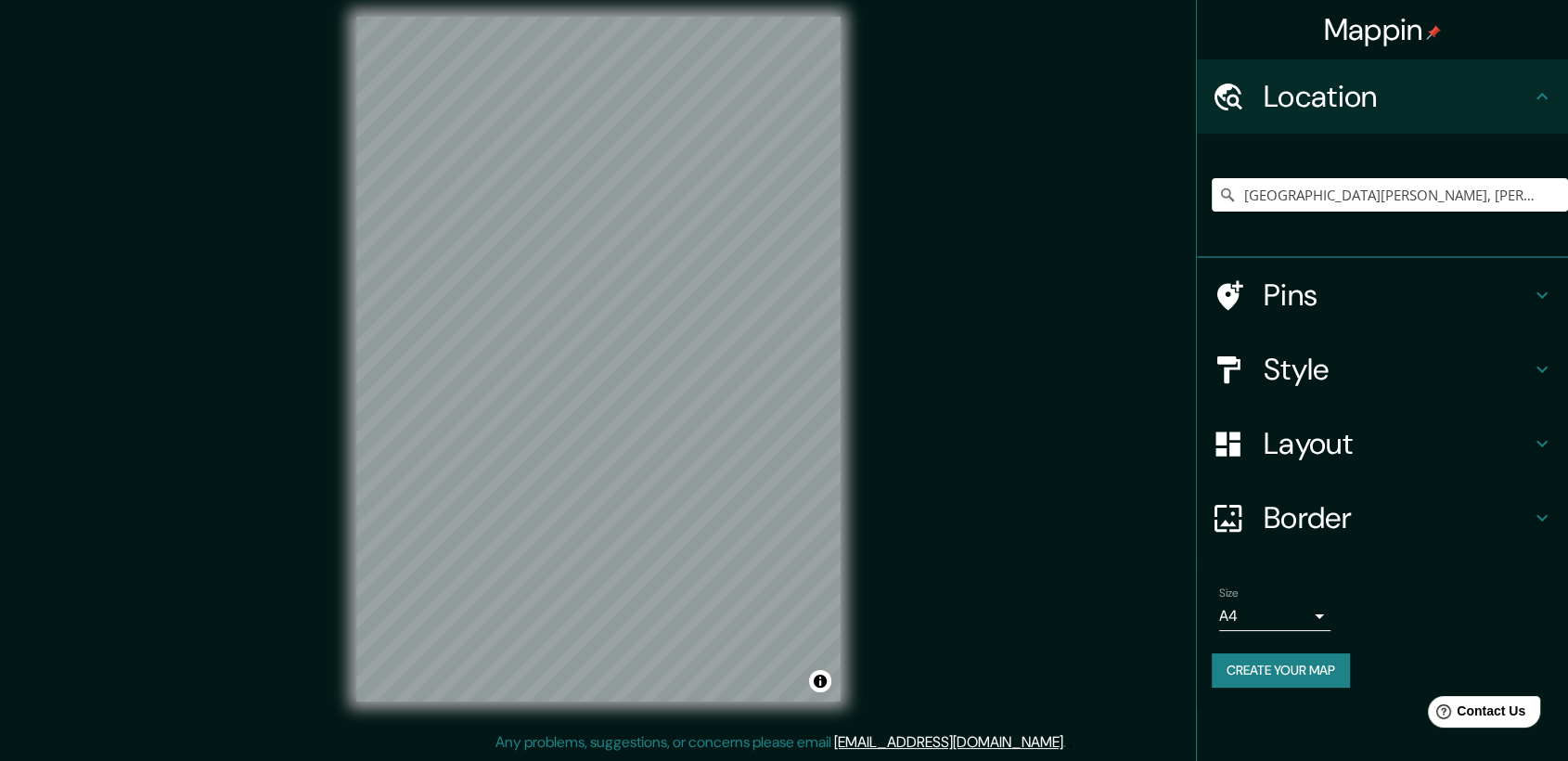
click at [851, 359] on div "Mappin Location [GEOGRAPHIC_DATA][PERSON_NAME], [PERSON_NAME] Y [PERSON_NAME], …" at bounding box center [784, 374] width 1568 height 774
click at [233, 545] on div "Mappin Location [GEOGRAPHIC_DATA][PERSON_NAME], [PERSON_NAME] Y [PERSON_NAME], …" at bounding box center [784, 374] width 1568 height 774
click at [851, 490] on div "Mappin Location [GEOGRAPHIC_DATA][PERSON_NAME], [PERSON_NAME] Y [PERSON_NAME], …" at bounding box center [784, 374] width 1568 height 774
click at [736, 748] on html "Mappin Location [GEOGRAPHIC_DATA][PERSON_NAME], [PERSON_NAME] Y [PERSON_NAME], …" at bounding box center [784, 368] width 1568 height 761
click at [851, 461] on div "Mappin Location [GEOGRAPHIC_DATA][PERSON_NAME], [PERSON_NAME] Y [PERSON_NAME], …" at bounding box center [784, 374] width 1568 height 774
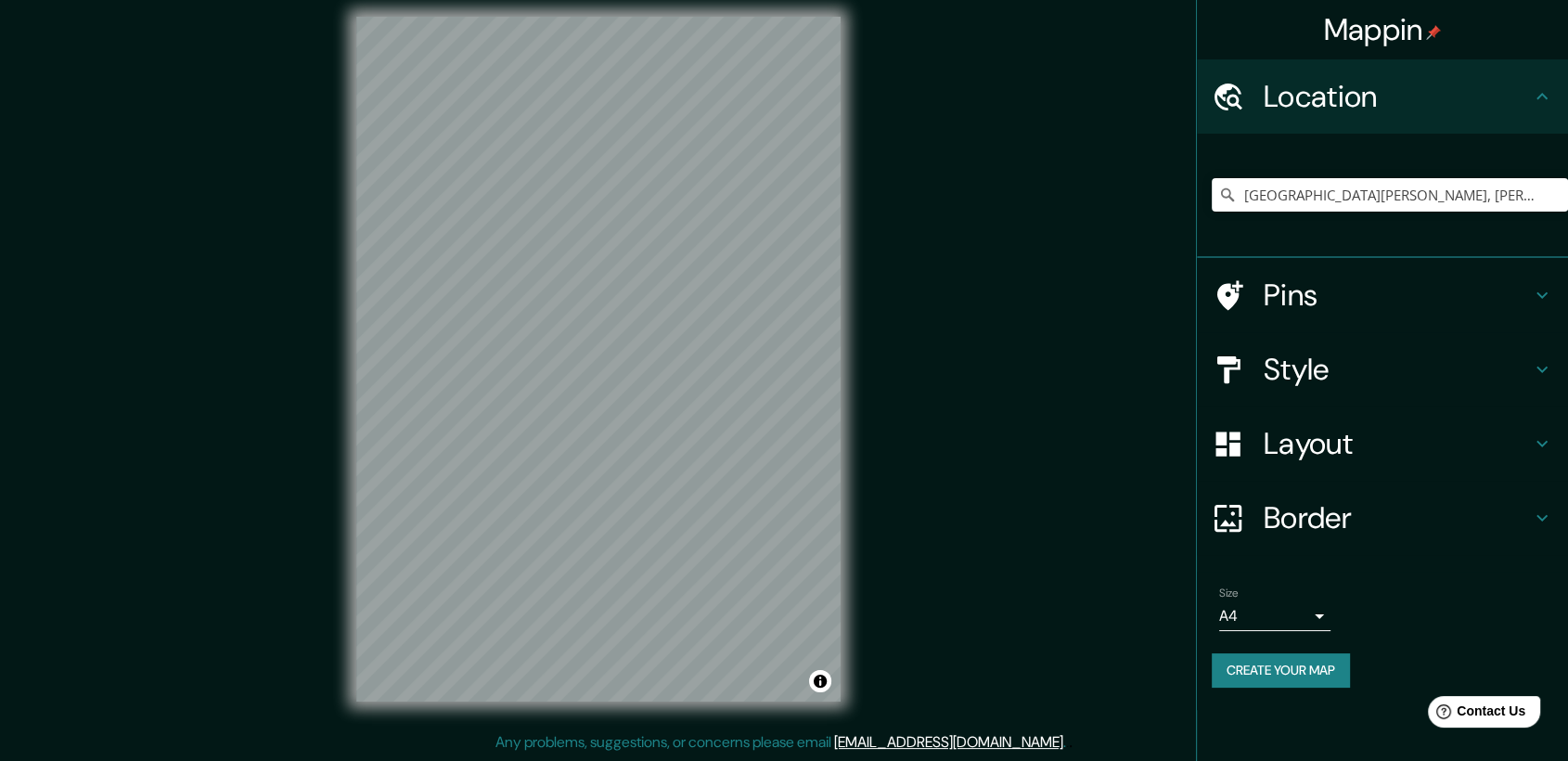
click at [851, 511] on div "Mappin Location [GEOGRAPHIC_DATA][PERSON_NAME], [PERSON_NAME] Y [PERSON_NAME], …" at bounding box center [784, 374] width 1568 height 774
click at [851, 665] on div "© Mapbox © OpenStreetMap Improve this map" at bounding box center [598, 359] width 544 height 744
click at [727, 0] on html "Mappin Location [GEOGRAPHIC_DATA][PERSON_NAME], [PERSON_NAME] Y [PERSON_NAME], …" at bounding box center [784, 368] width 1568 height 761
click at [851, 646] on div "© Mapbox © OpenStreetMap Improve this map" at bounding box center [598, 359] width 544 height 744
